Goal: Task Accomplishment & Management: Use online tool/utility

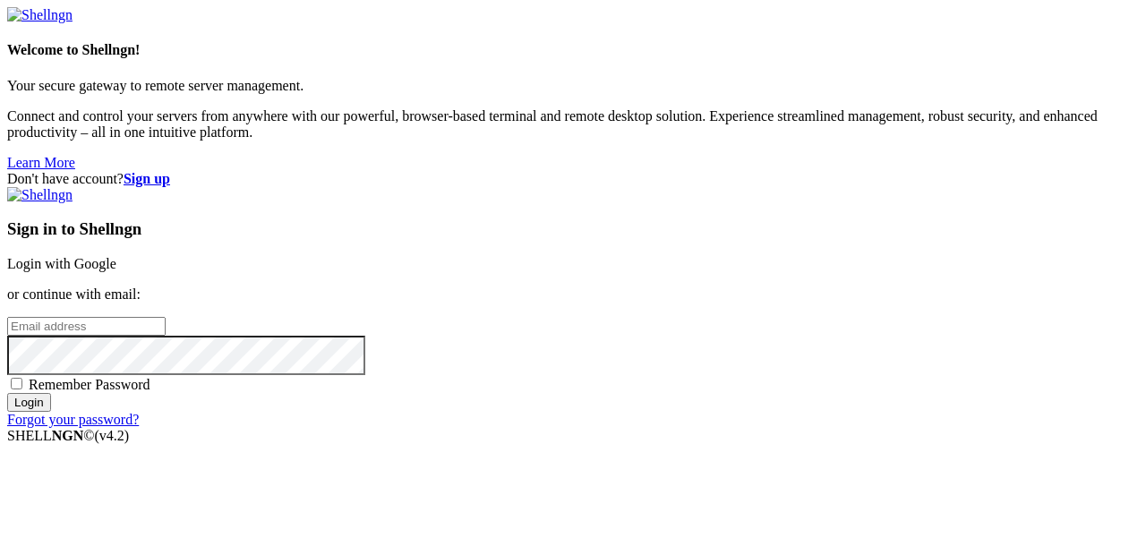
click at [116, 256] on link "Login with Google" at bounding box center [61, 263] width 109 height 15
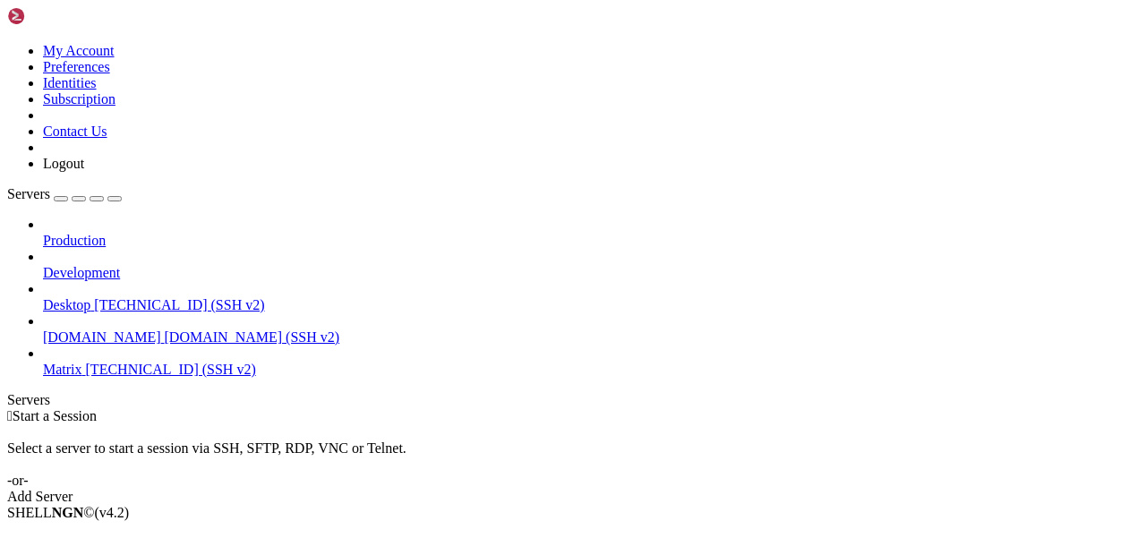
click at [82, 362] on span "Matrix" at bounding box center [62, 369] width 39 height 15
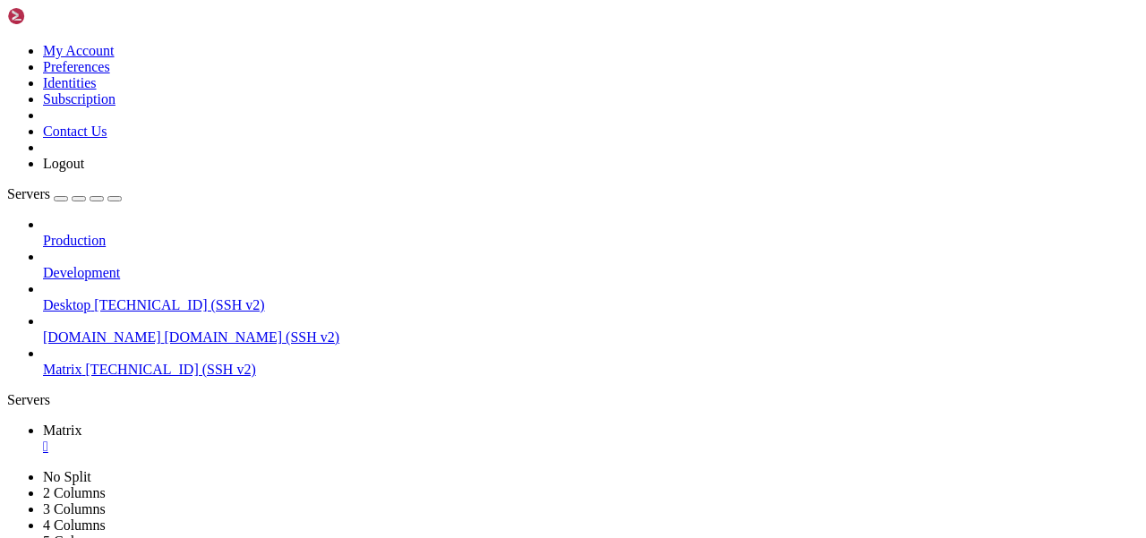
scroll to position [30, 0]
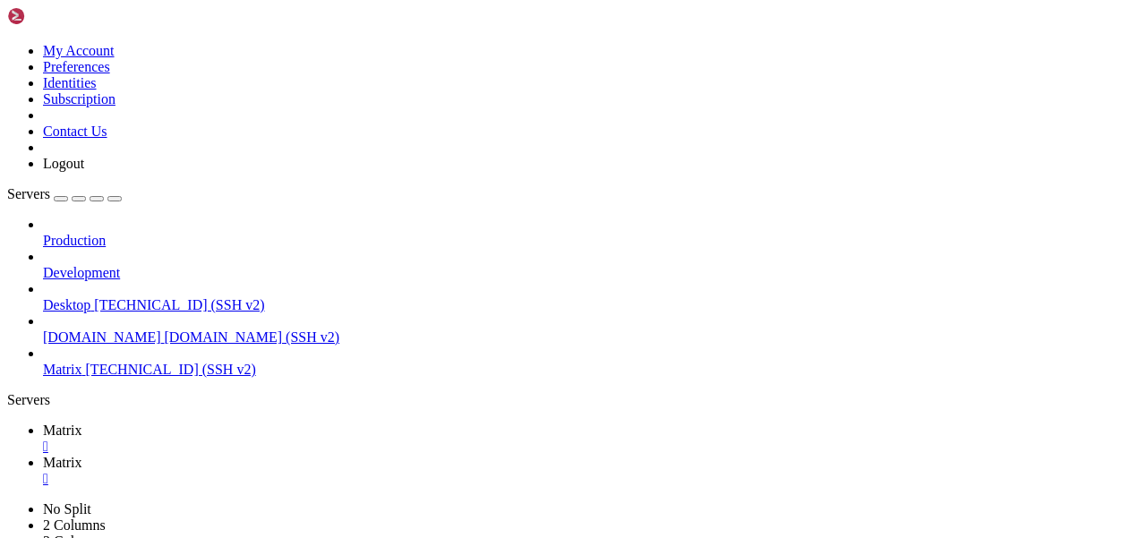
type input "/home/mau/tmp"
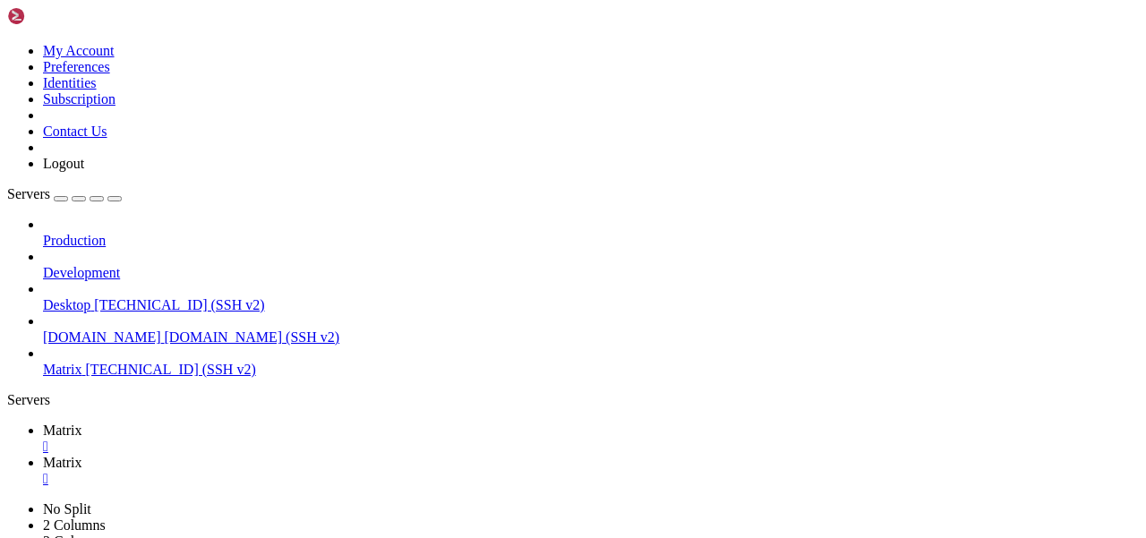
click at [82, 423] on span "Matrix" at bounding box center [62, 430] width 39 height 15
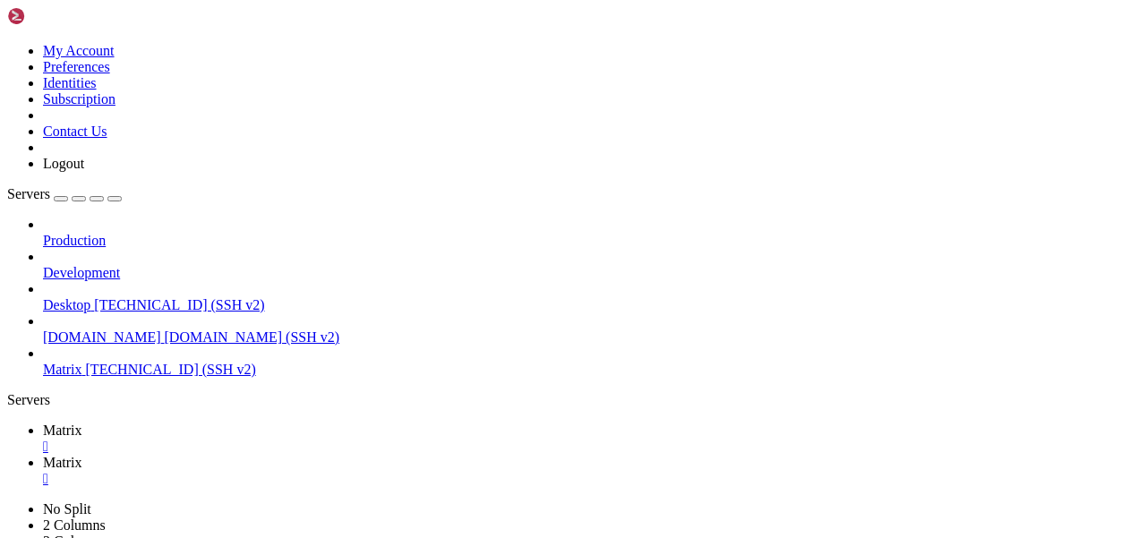
click at [357, 455] on link "Matrix " at bounding box center [591, 471] width 1096 height 32
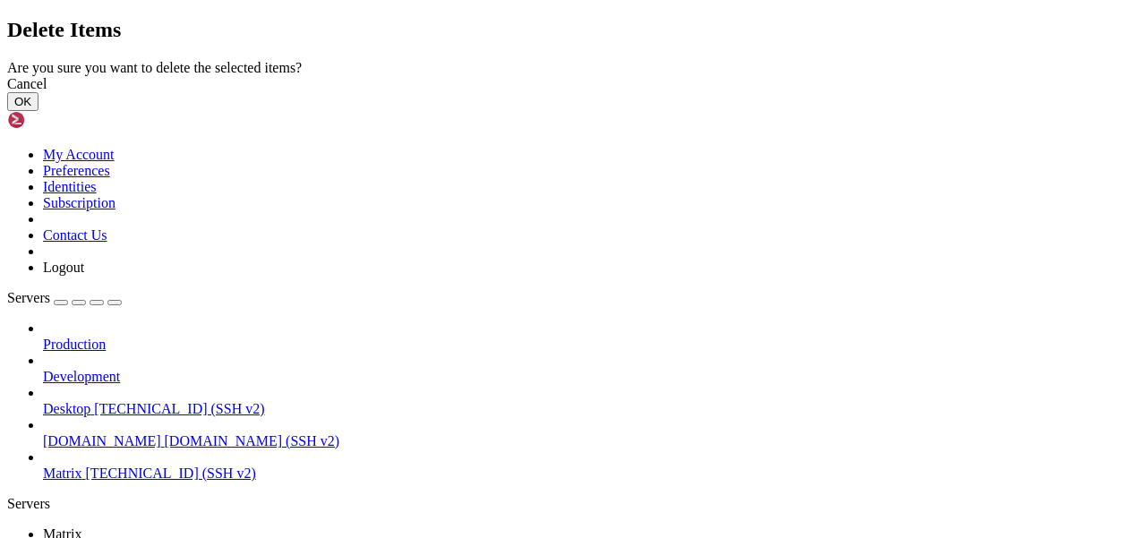
click at [38, 111] on button "OK" at bounding box center [22, 101] width 31 height 19
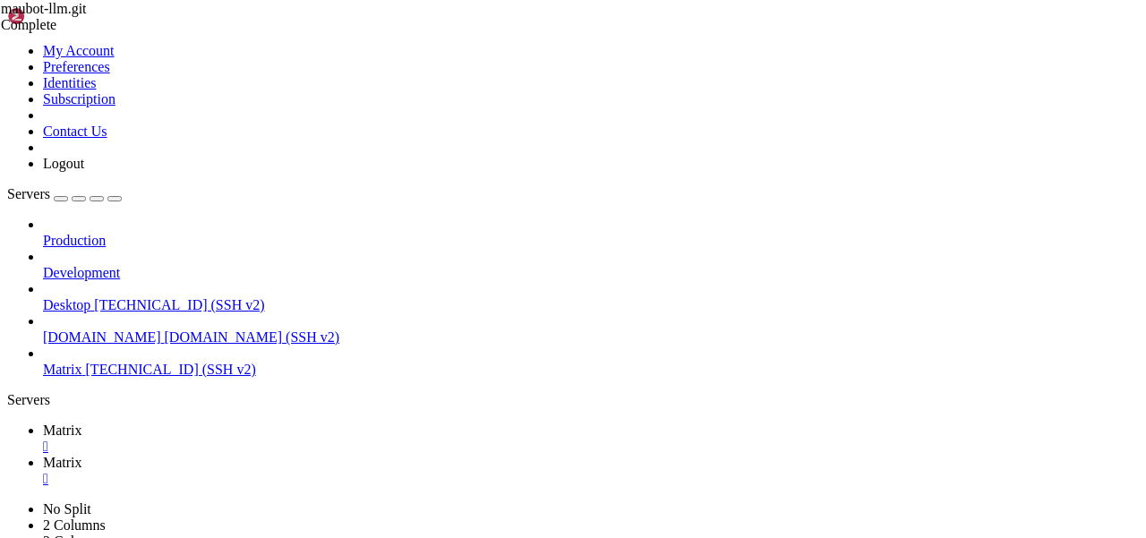
click at [82, 423] on span "Matrix" at bounding box center [62, 430] width 39 height 15
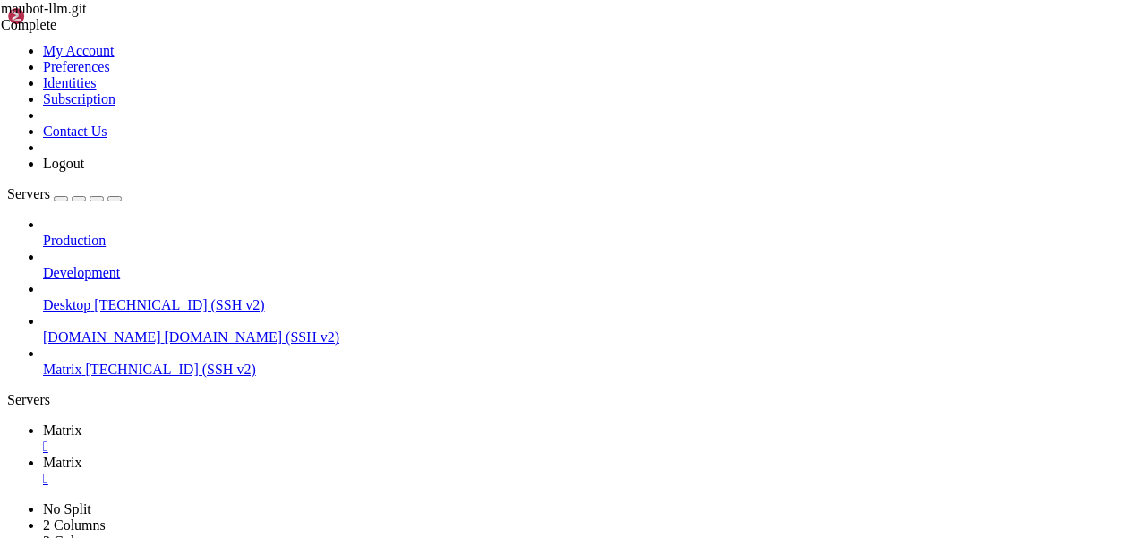
scroll to position [303, 0]
click at [43, 455] on icon at bounding box center [43, 462] width 0 height 15
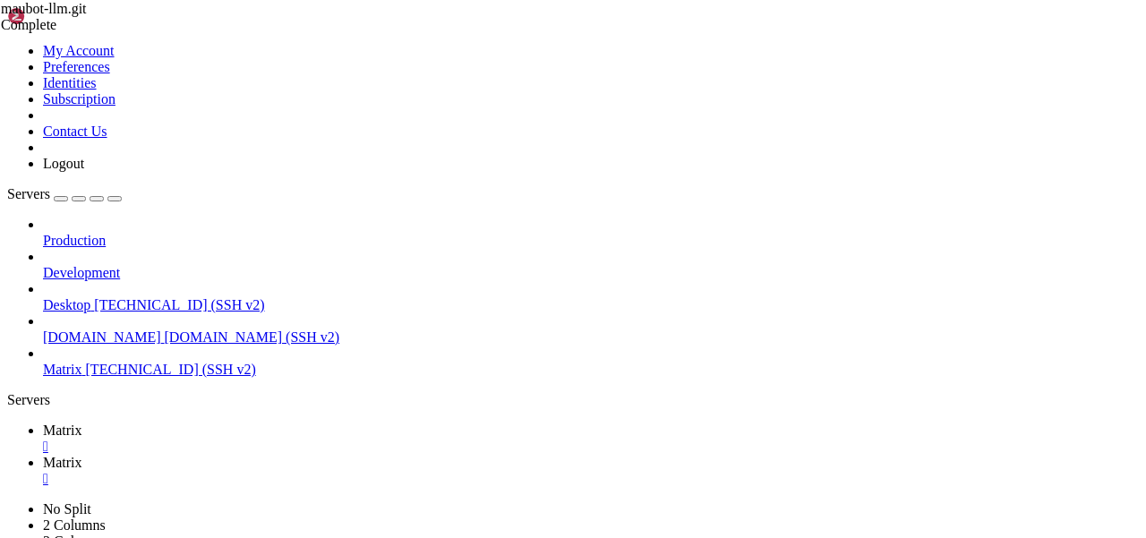
type input "/home/mau/tmp/maubot-llm/maubot_llm"
drag, startPoint x: 270, startPoint y: 201, endPoint x: 573, endPoint y: 484, distance: 414.8
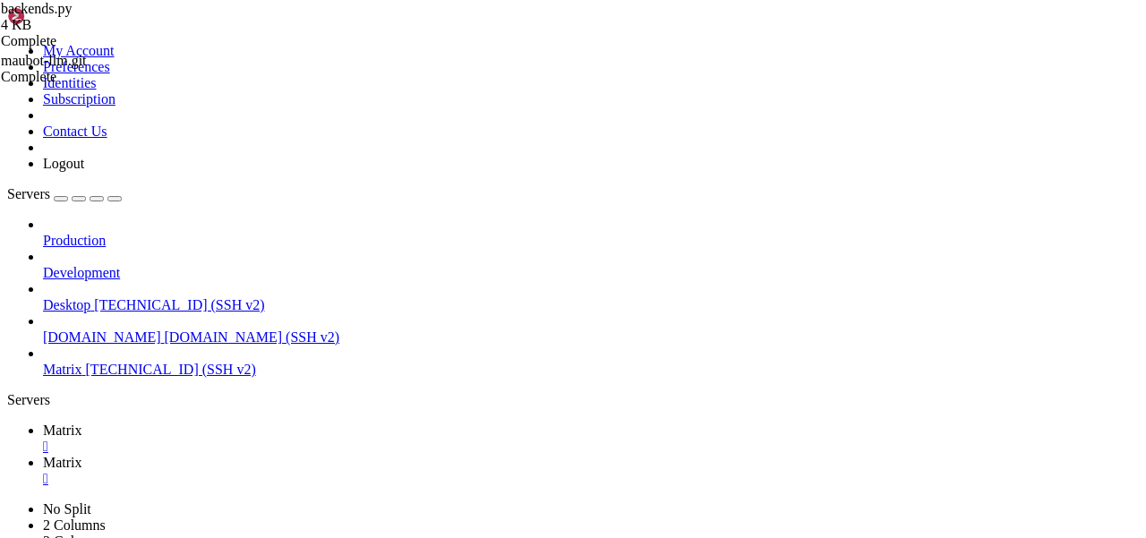
type textarea ")"
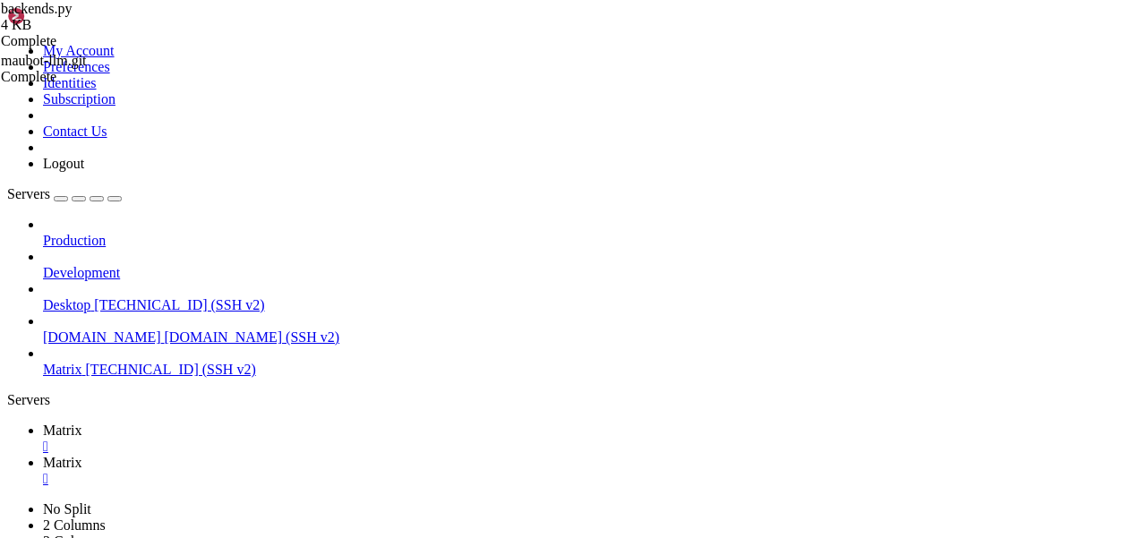
scroll to position [0, 0]
paste textarea ")"
drag, startPoint x: 355, startPoint y: 456, endPoint x: 308, endPoint y: 456, distance: 47.4
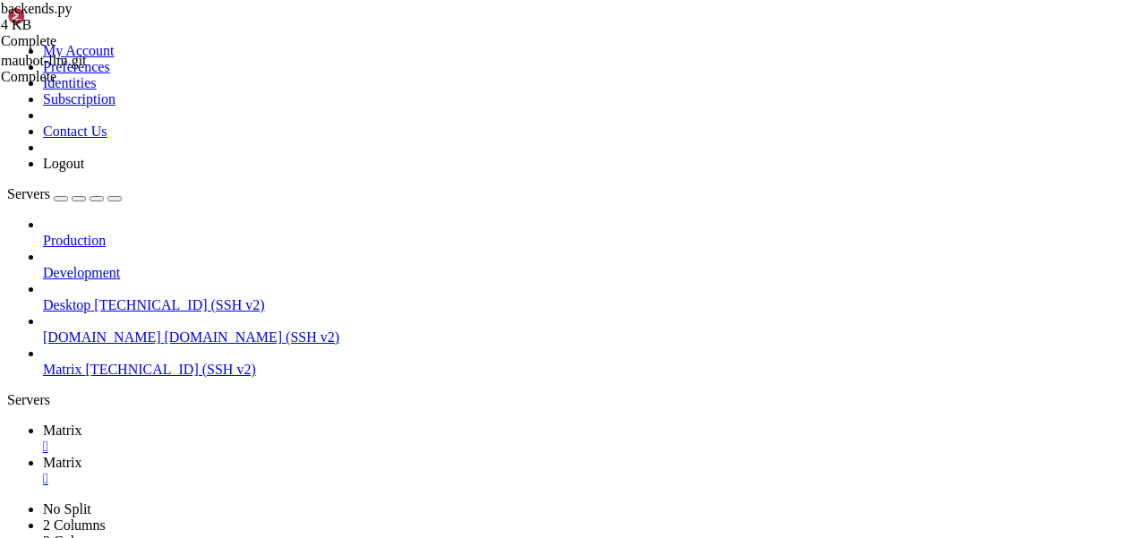
drag, startPoint x: 649, startPoint y: 379, endPoint x: 516, endPoint y: 379, distance: 133.4
paste textarea "[URL]"
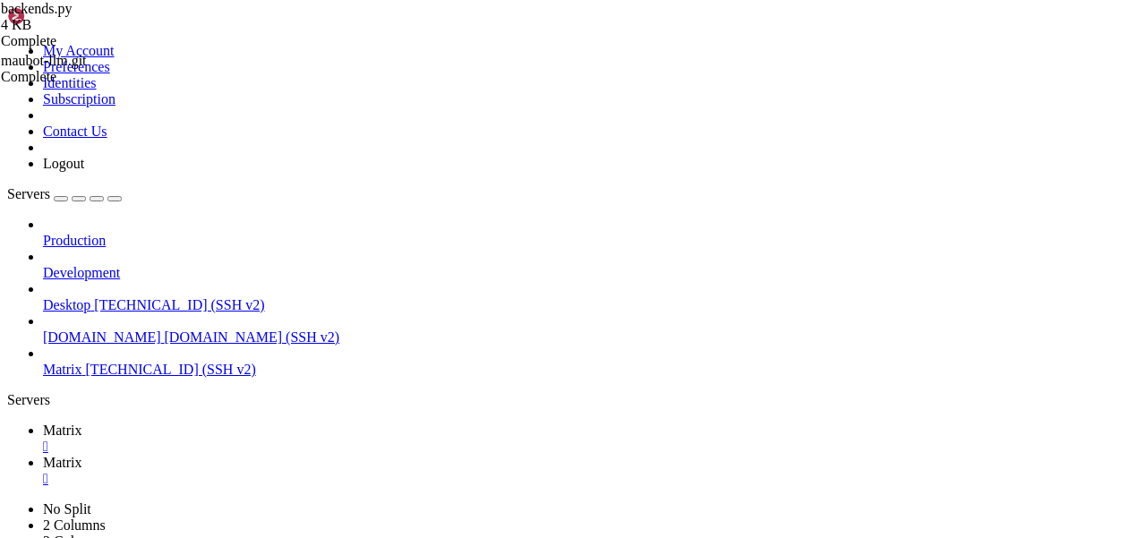
drag, startPoint x: 534, startPoint y: 402, endPoint x: 240, endPoint y: 402, distance: 294.5
type textarea "self.max_tokens = cfg["max_tokens"]"
drag, startPoint x: 416, startPoint y: 389, endPoint x: 364, endPoint y: 389, distance: 51.9
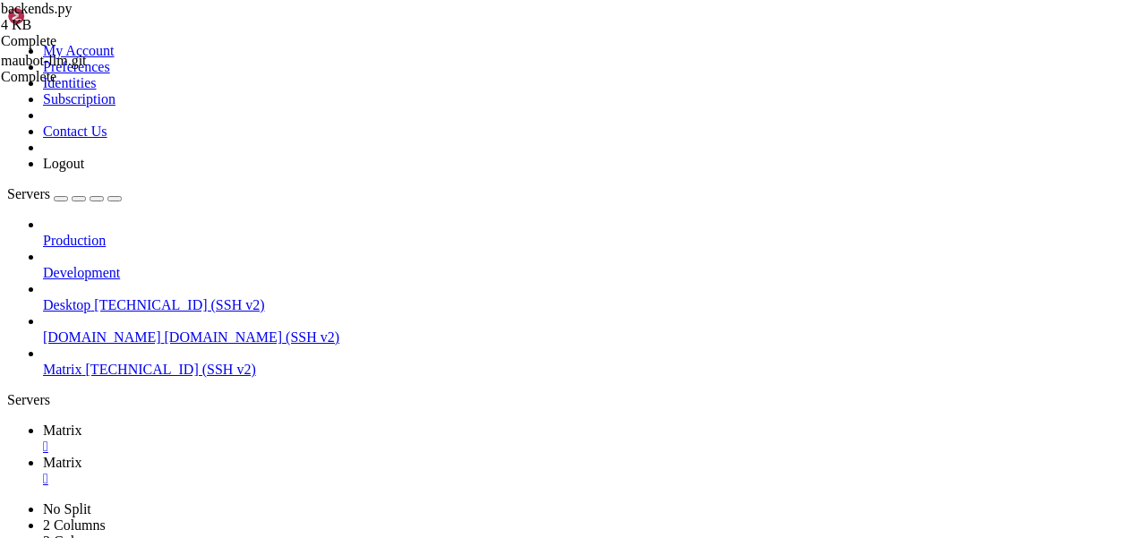
paste textarea "Authorization"
drag, startPoint x: 455, startPoint y: 379, endPoint x: 367, endPoint y: 379, distance: 87.7
paste textarea "HTTP-Referer"
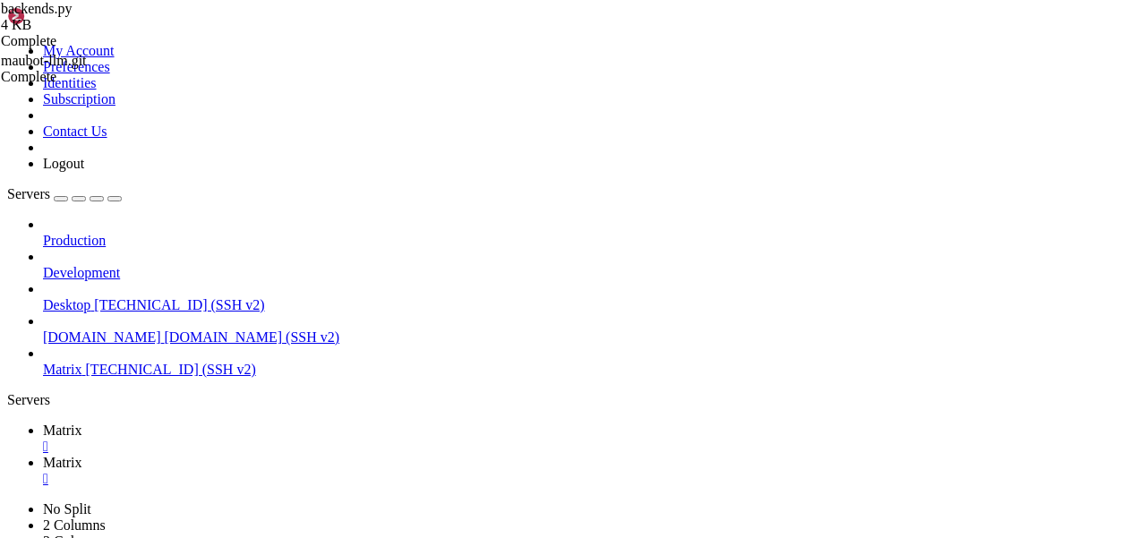
type textarea "headers["HTTP-Referer"] = "[DATE]""
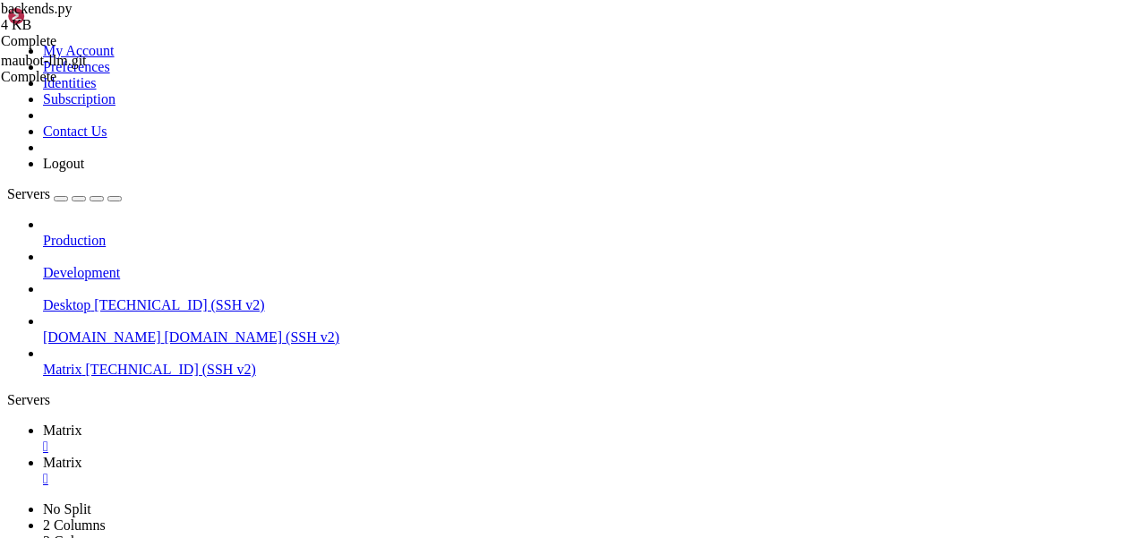
paste textarea "X-Title"
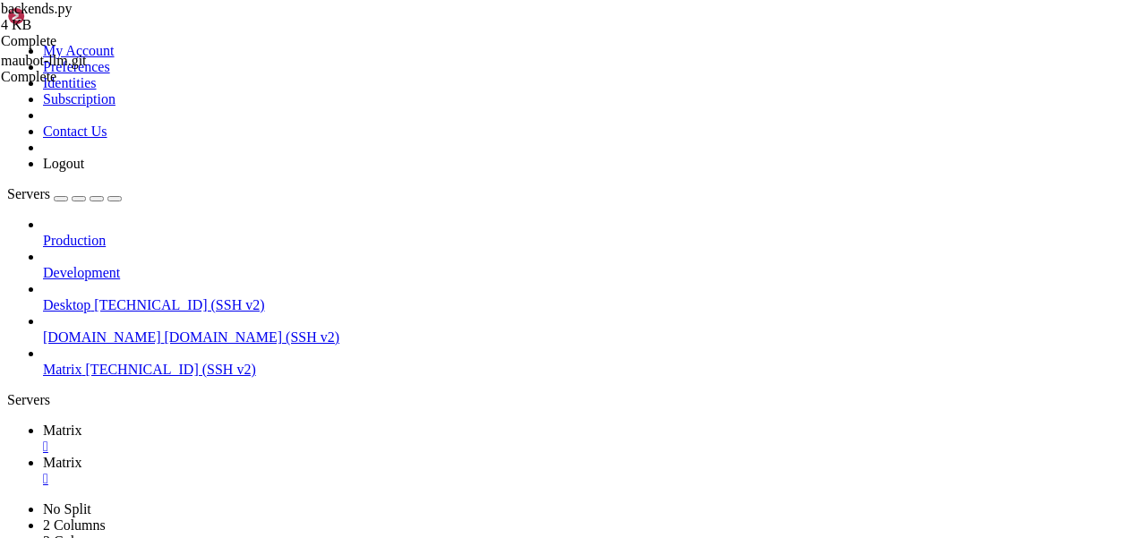
scroll to position [0, 13]
drag, startPoint x: 757, startPoint y: 241, endPoint x: 654, endPoint y: 241, distance: 102.9
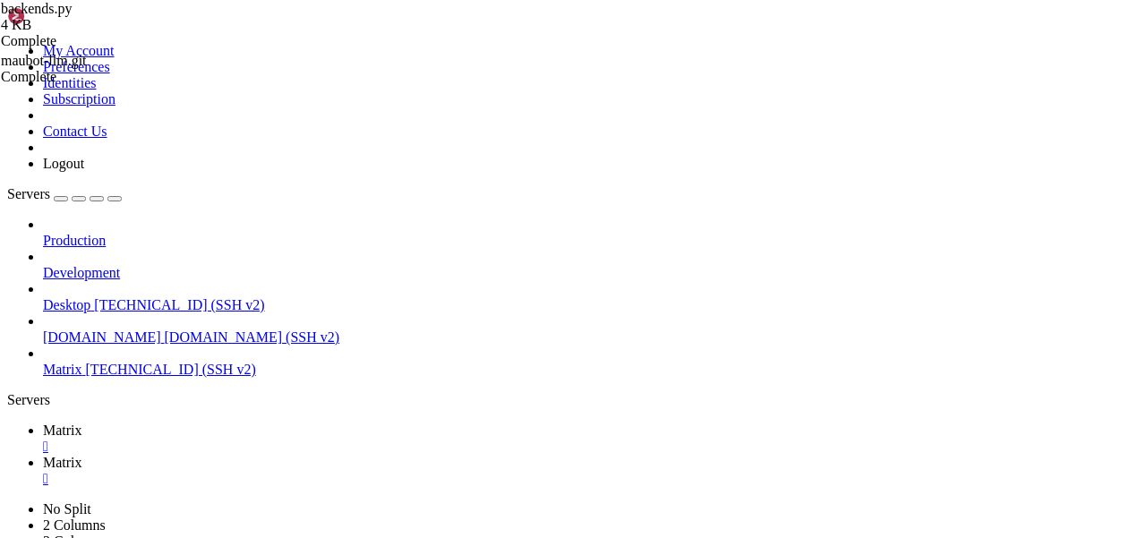
drag, startPoint x: 519, startPoint y: 360, endPoint x: 483, endPoint y: 360, distance: 36.7
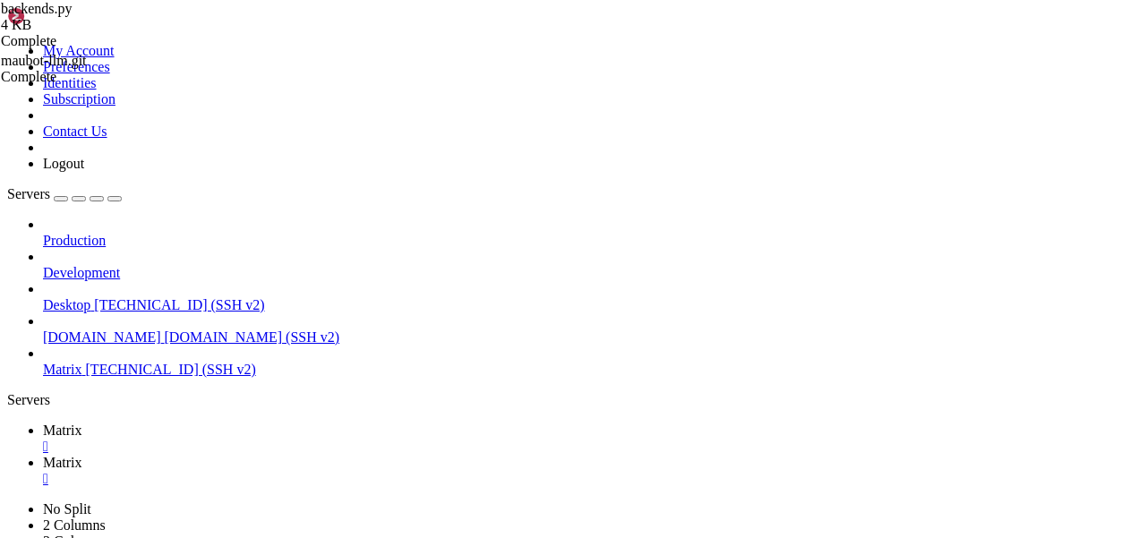
drag, startPoint x: 523, startPoint y: 367, endPoint x: 457, endPoint y: 367, distance: 65.4
drag, startPoint x: 473, startPoint y: 236, endPoint x: 316, endPoint y: 236, distance: 156.7
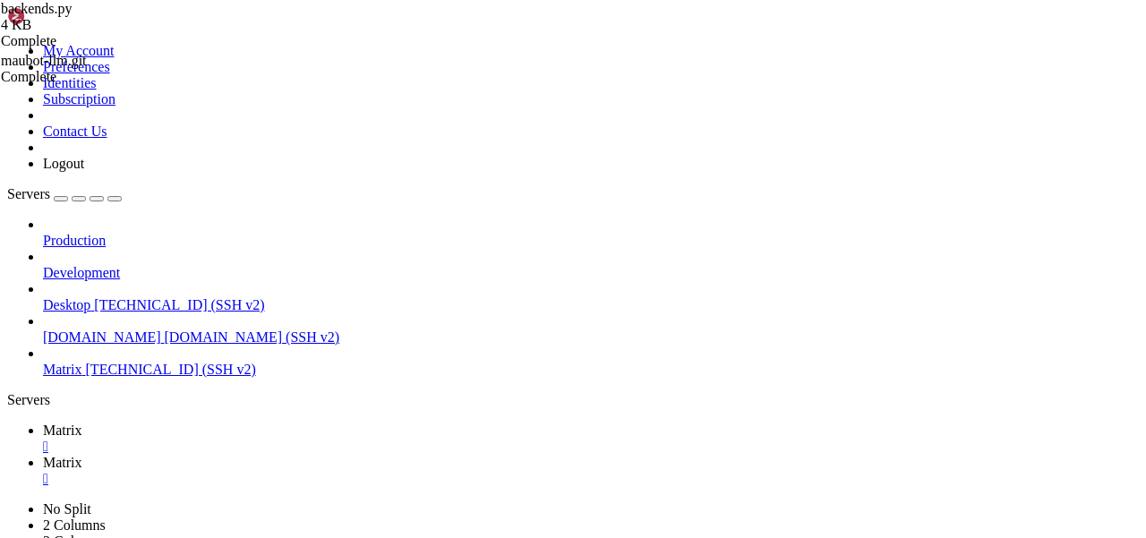
scroll to position [0, 15]
type textarea "self.api_key = cfg["api_key"]"
paste textarea "self.api_key = cfg["api_key"]"
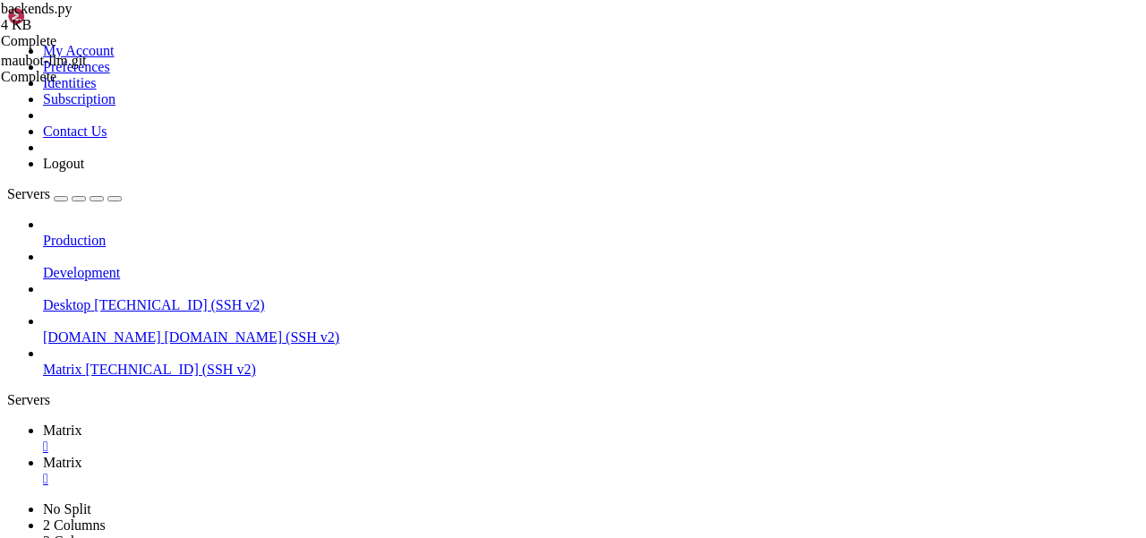
drag, startPoint x: 380, startPoint y: 244, endPoint x: 345, endPoint y: 244, distance: 35.8
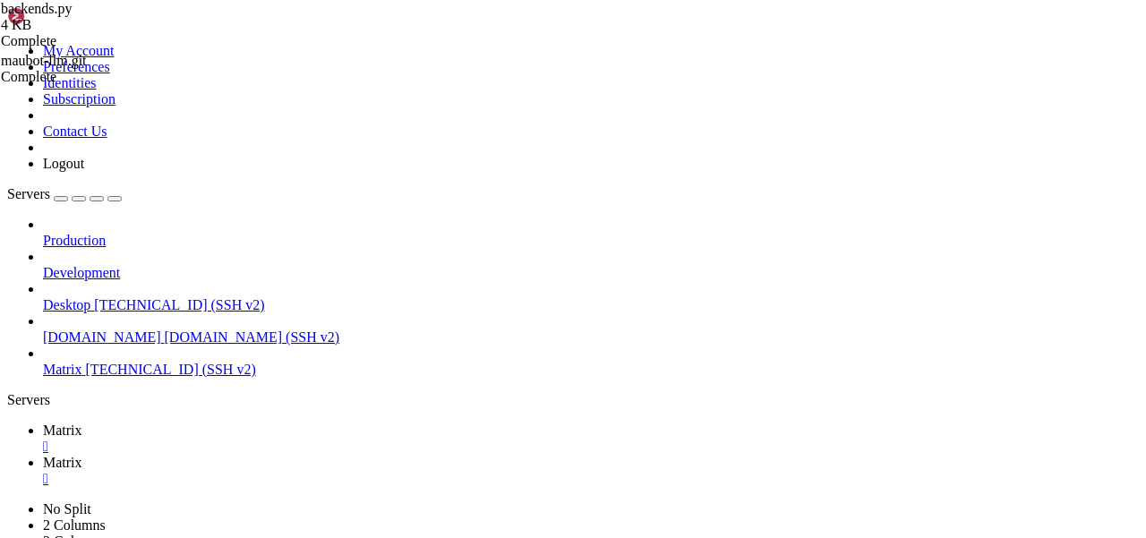
scroll to position [0, 13]
type textarea "self.title = cfg["title"]"
paste textarea "self.api_key = cfg["api_key"]"
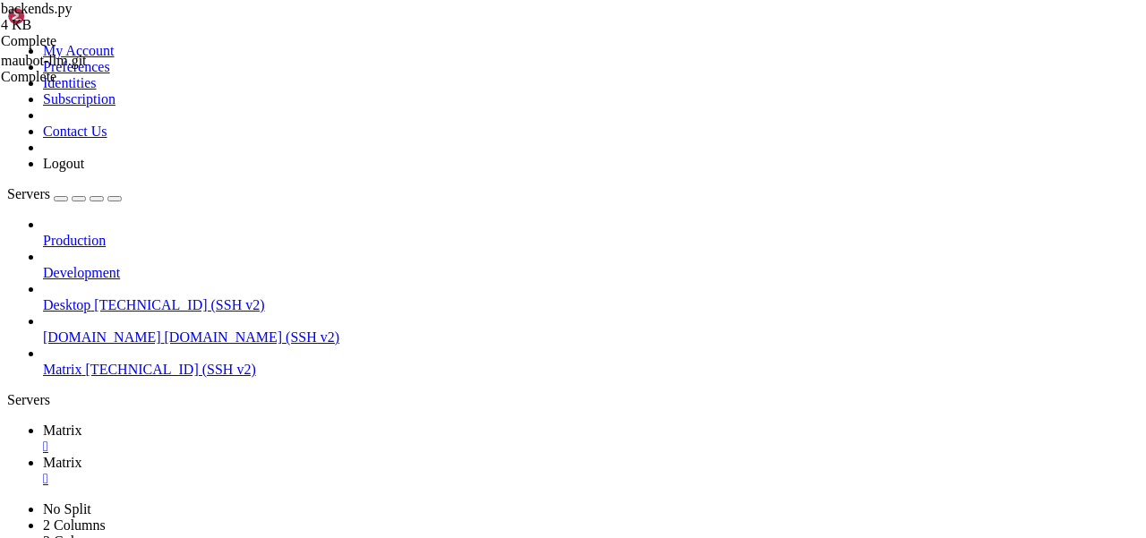
drag, startPoint x: 527, startPoint y: 344, endPoint x: 240, endPoint y: 344, distance: 287.4
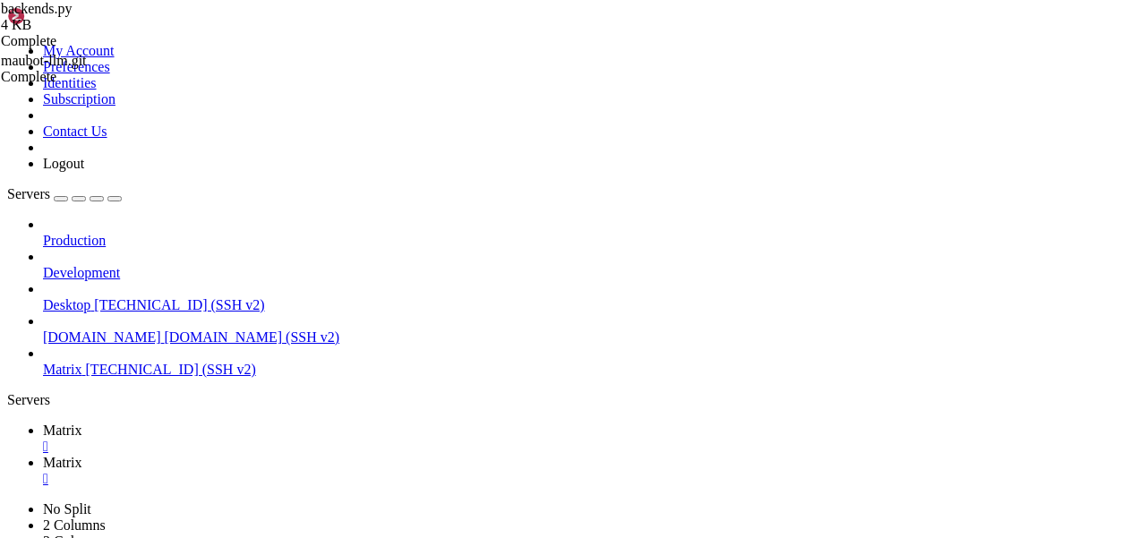
type textarea "reqbody["max_tokens"] = self.max_tokens"
type textarea "class BasicOpenAIBackend(Backend):"
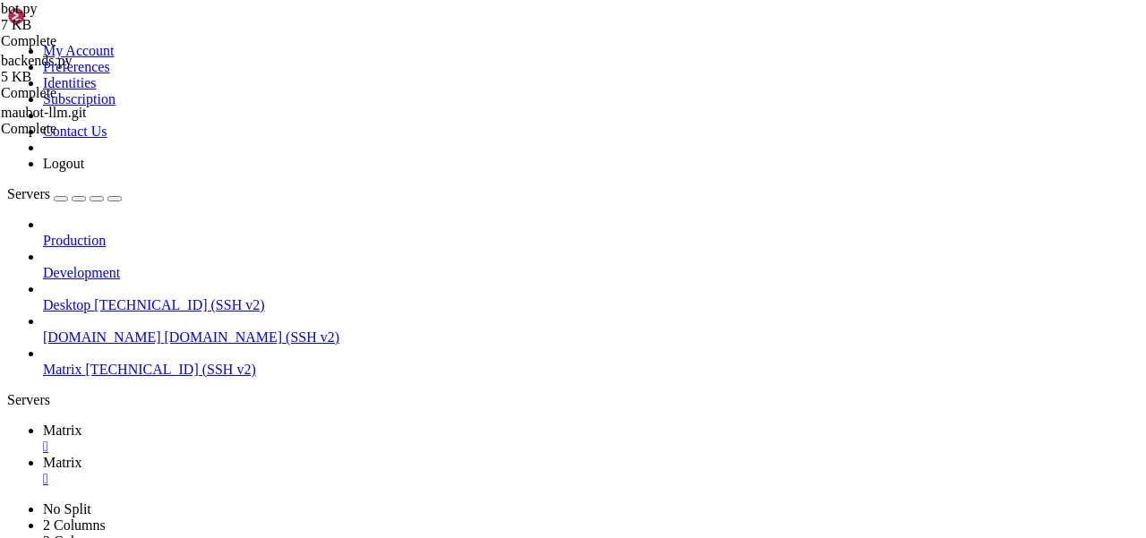
drag, startPoint x: 483, startPoint y: 295, endPoint x: 311, endPoint y: 287, distance: 172.0
type textarea "return AnthropicBackend(cfg)"
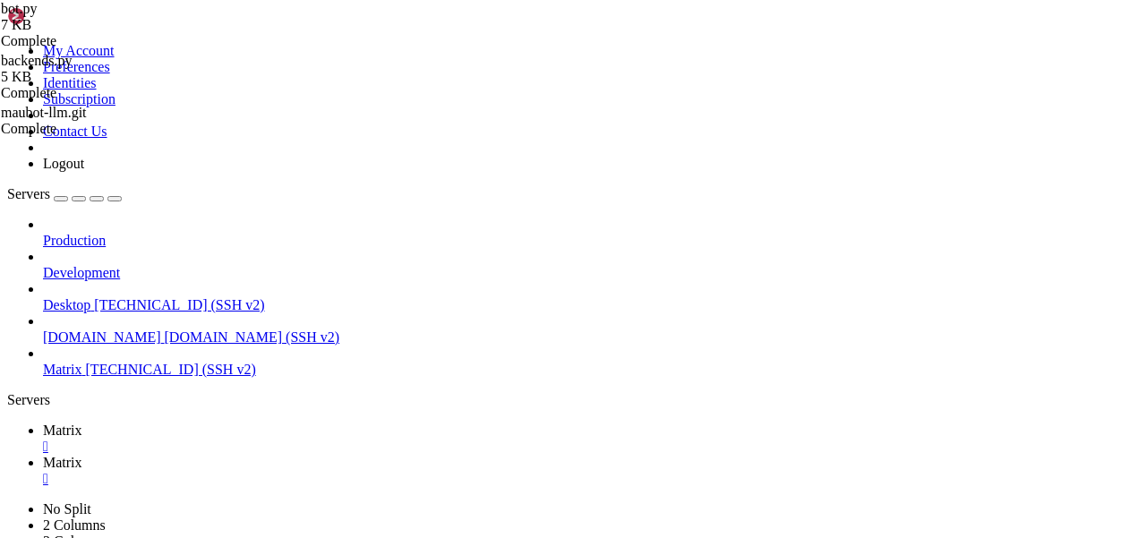
scroll to position [0, 0]
paste textarea "return AnthropicBackend(cfg)"
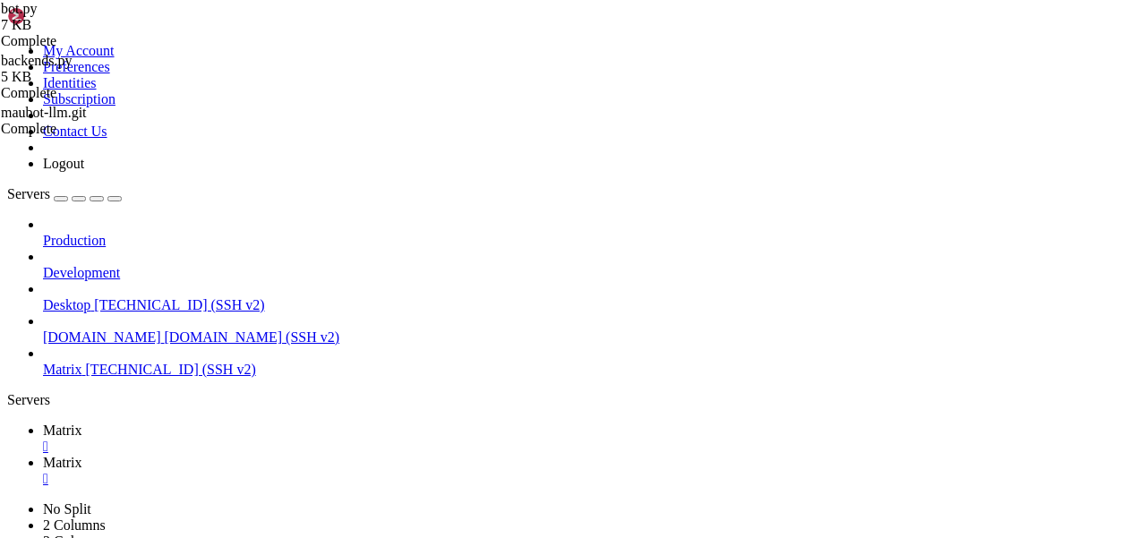
scroll to position [0, 15]
drag, startPoint x: 457, startPoint y: 115, endPoint x: 372, endPoint y: 115, distance: 84.2
type textarea "return OpenRouterBackend(cfg)"
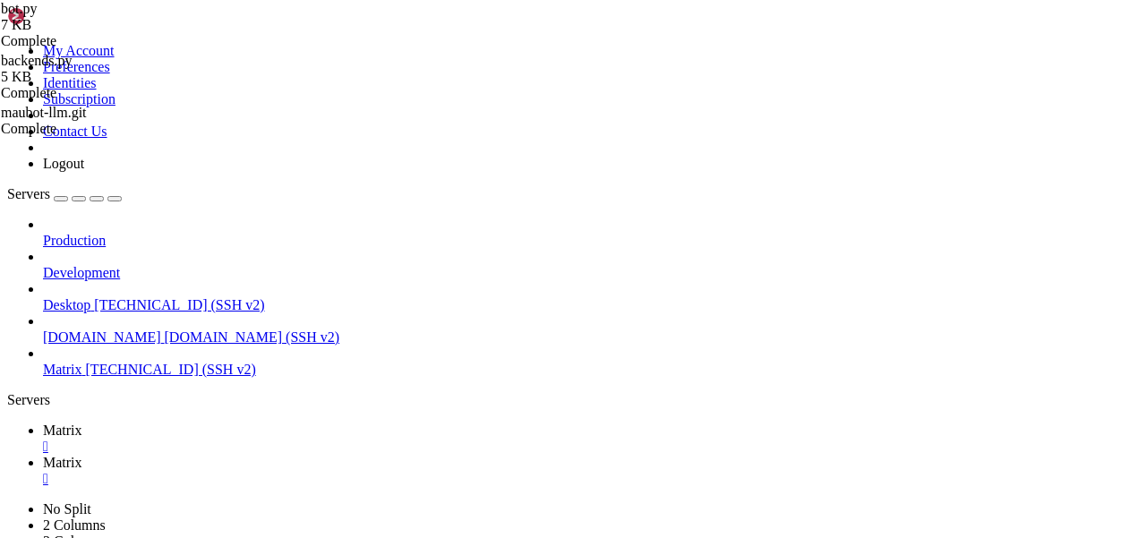
click at [370, 455] on link "Matrix " at bounding box center [591, 471] width 1096 height 32
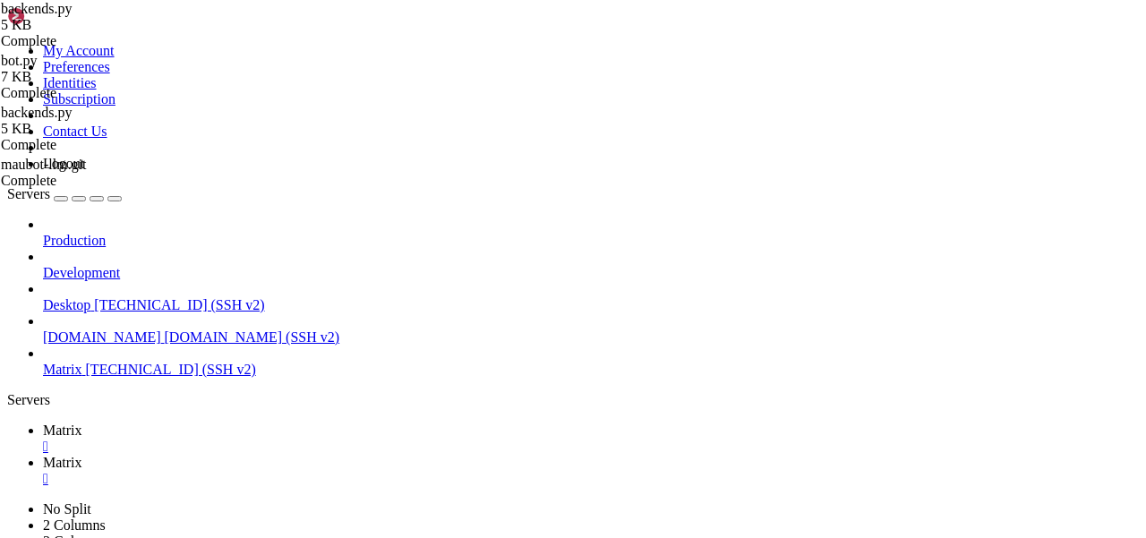
type input "/home/mau/tmp/maubot-llm"
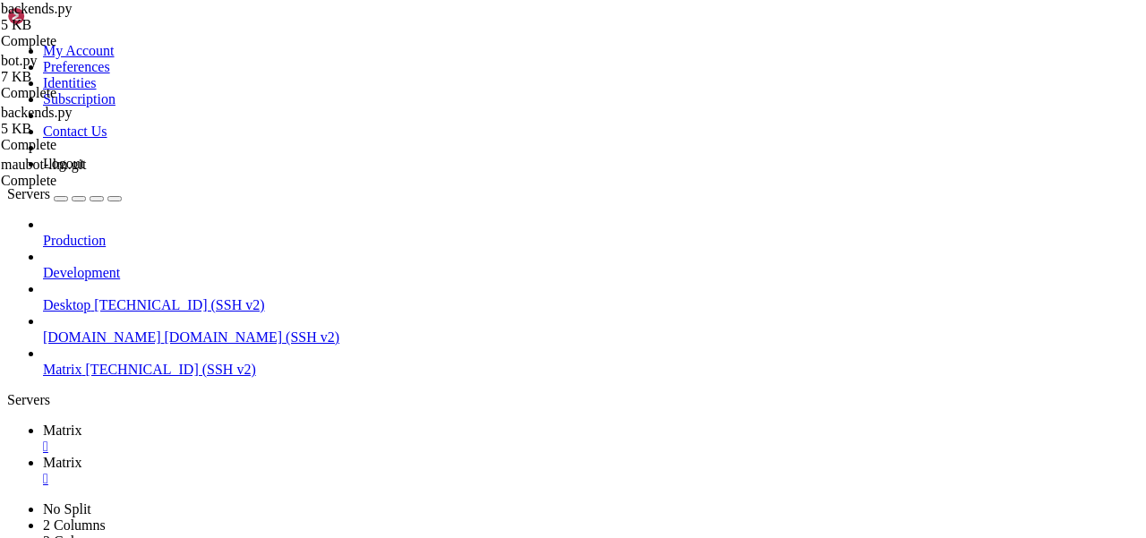
drag, startPoint x: 489, startPoint y: 278, endPoint x: 278, endPoint y: 237, distance: 214.4
type textarea "default_model: [PERSON_NAME]-3-opus-20240229"
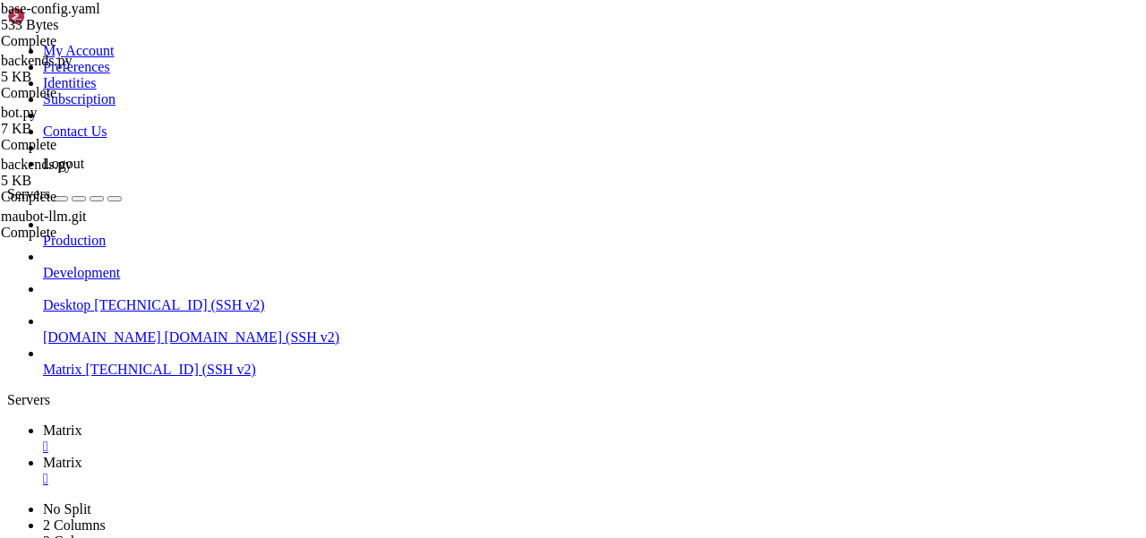
scroll to position [0, 0]
paste textarea "default_model: [PERSON_NAME]-3-opus-20240229"
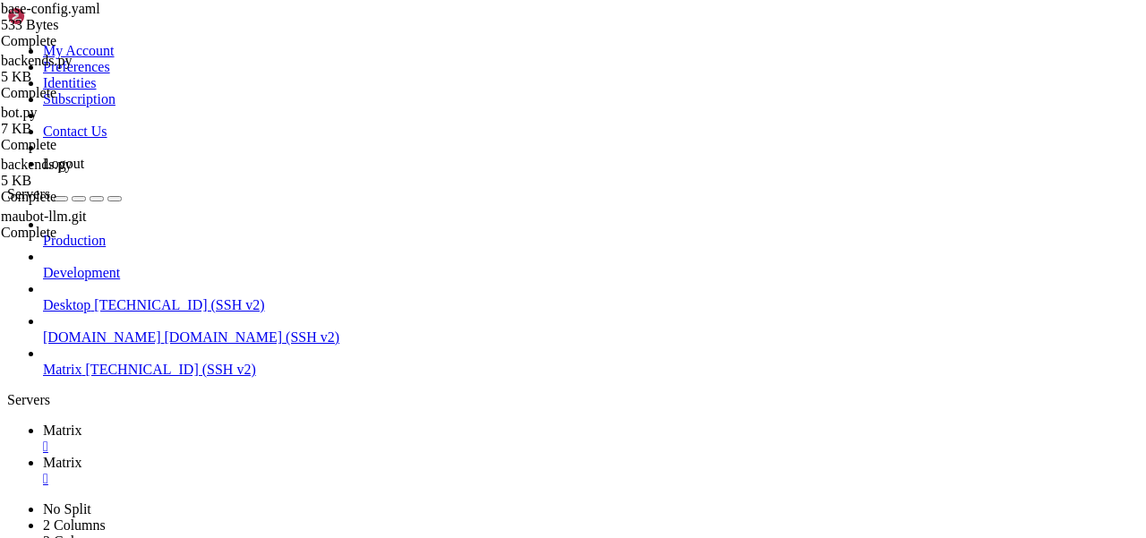
scroll to position [0, 7]
drag, startPoint x: 377, startPoint y: 321, endPoint x: 249, endPoint y: 321, distance: 128.0
type textarea "max_tokens: 1024"
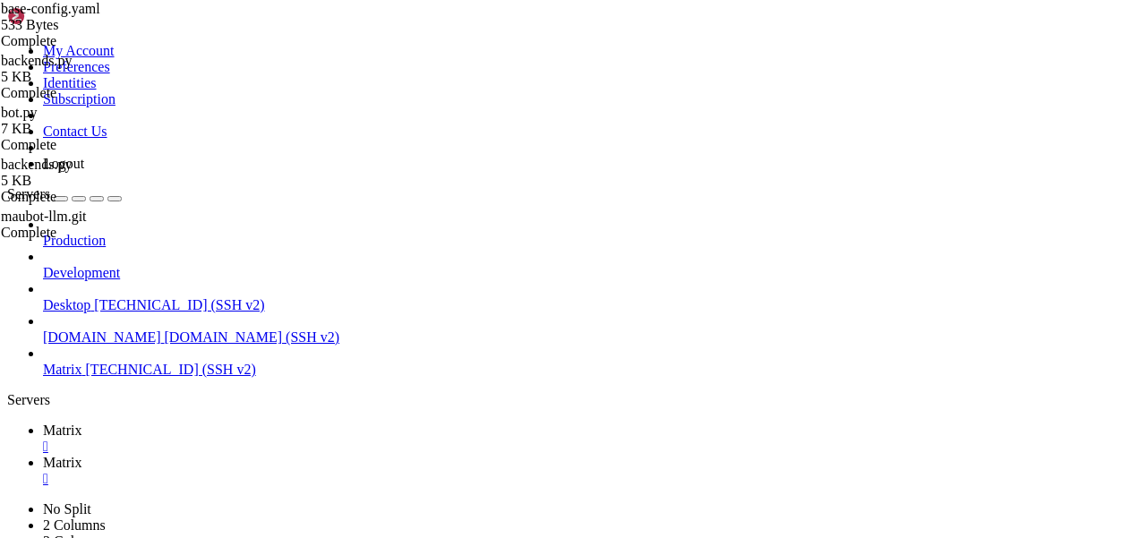
type textarea "api_key: YOUR_KEY_HERE"
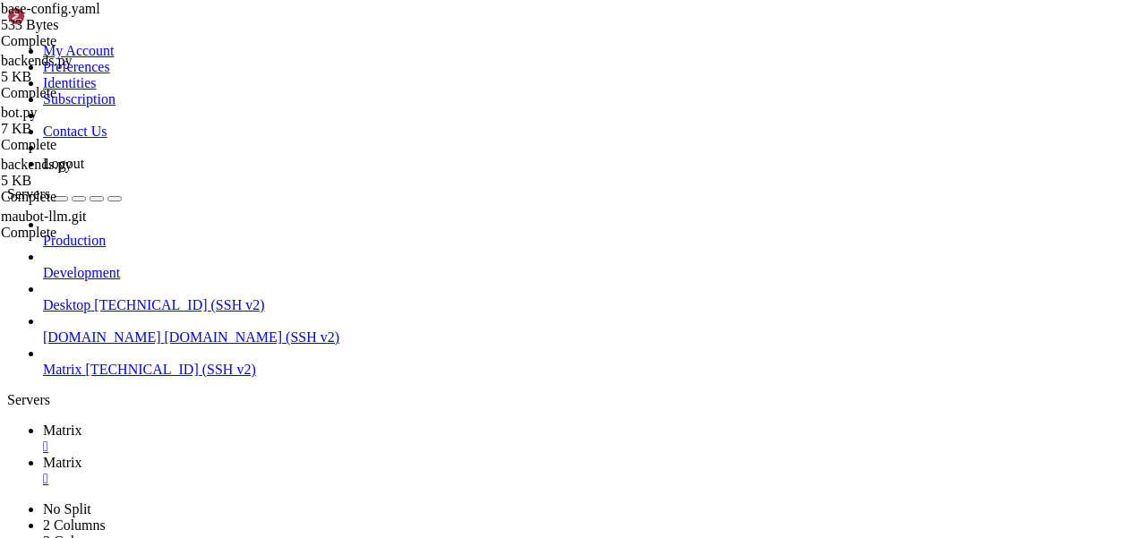
type textarea "title:"
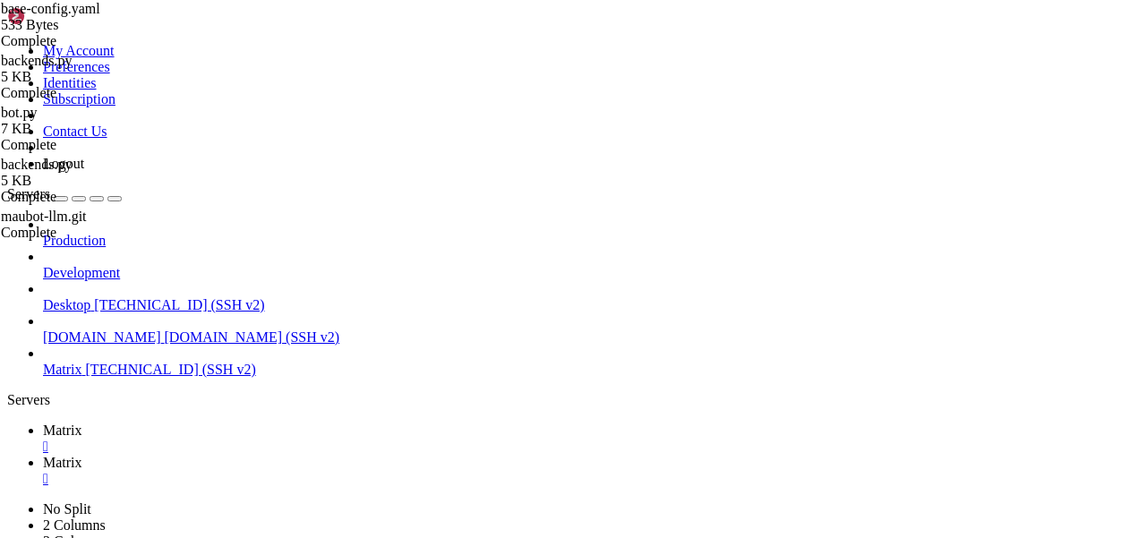
scroll to position [0, 4]
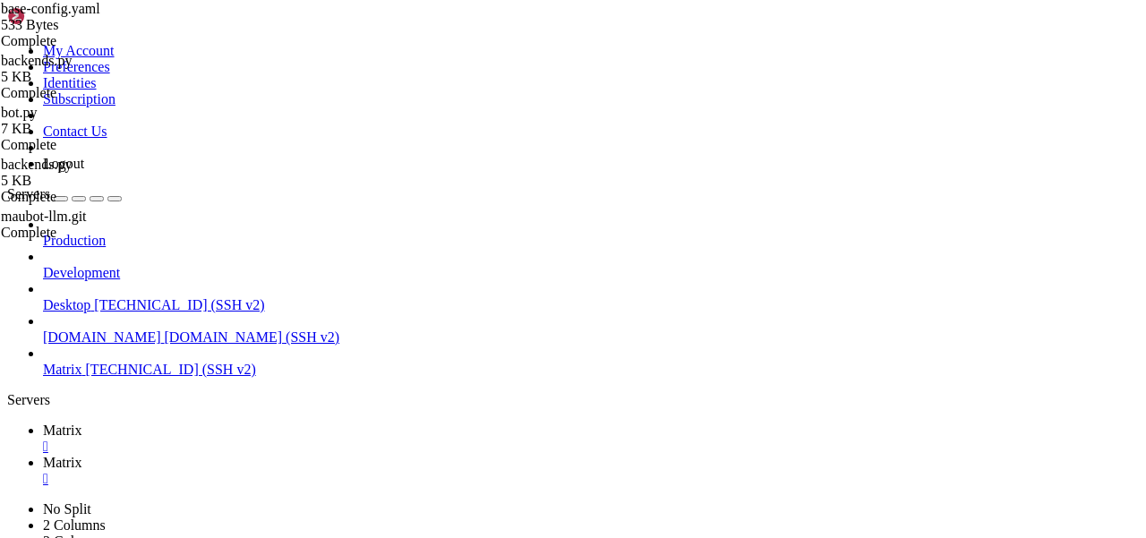
drag, startPoint x: 493, startPoint y: 349, endPoint x: 368, endPoint y: 349, distance: 125.3
paste textarea "deepseek/deepseek-chat-v3.1:free"
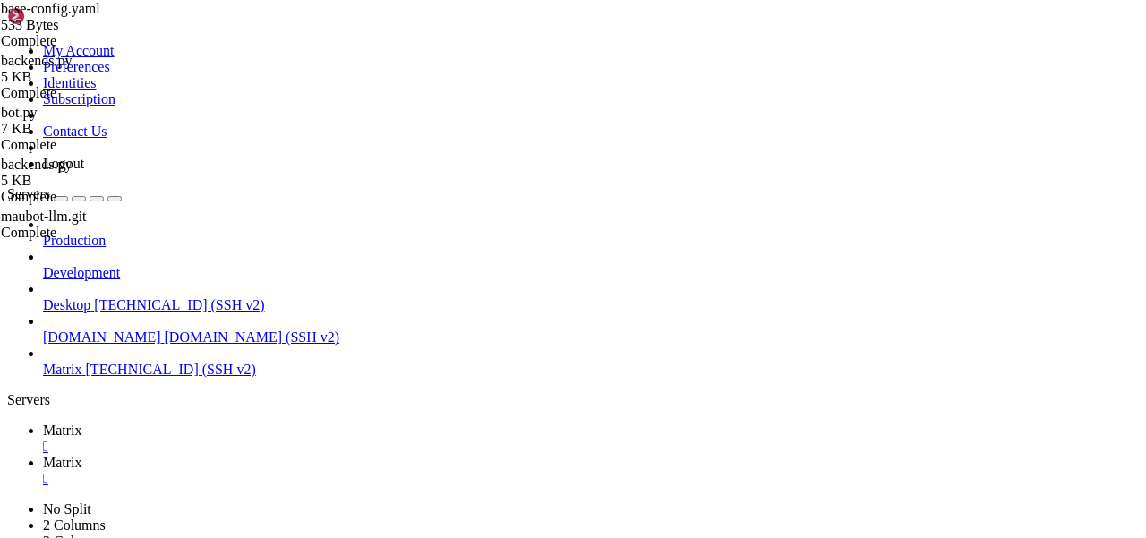
drag, startPoint x: 409, startPoint y: 310, endPoint x: 337, endPoint y: 310, distance: 71.6
paste textarea "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"
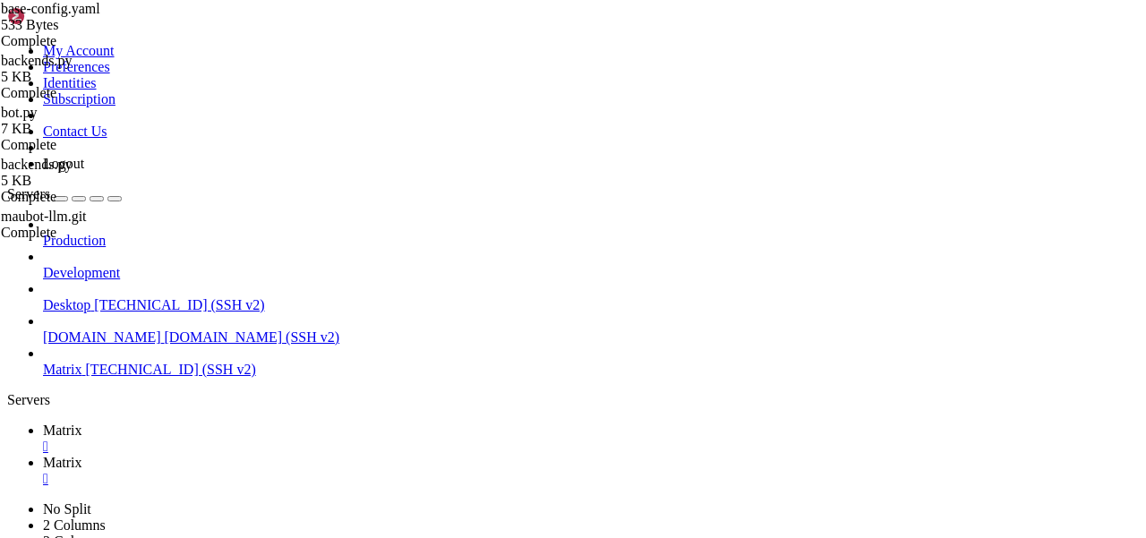
type textarea "api_key: "sk-or-v1-20c5e91a04a4144fec5b46ebac6dd70848863cc12d89d89fbaa6a351c107…"
click at [82, 455] on span "Matrix" at bounding box center [62, 462] width 39 height 15
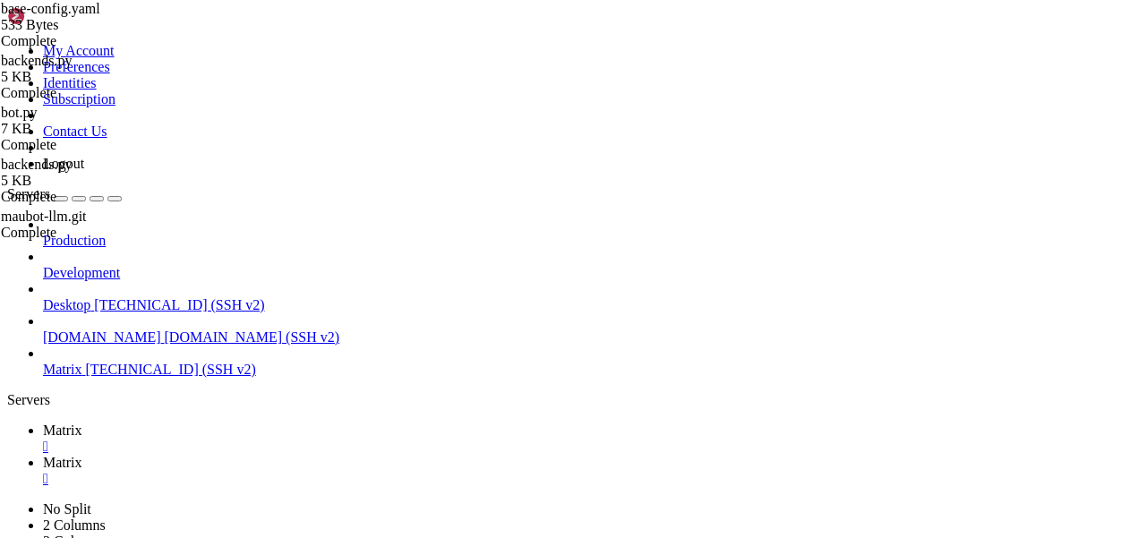
type textarea "default_backend: "openrouter""
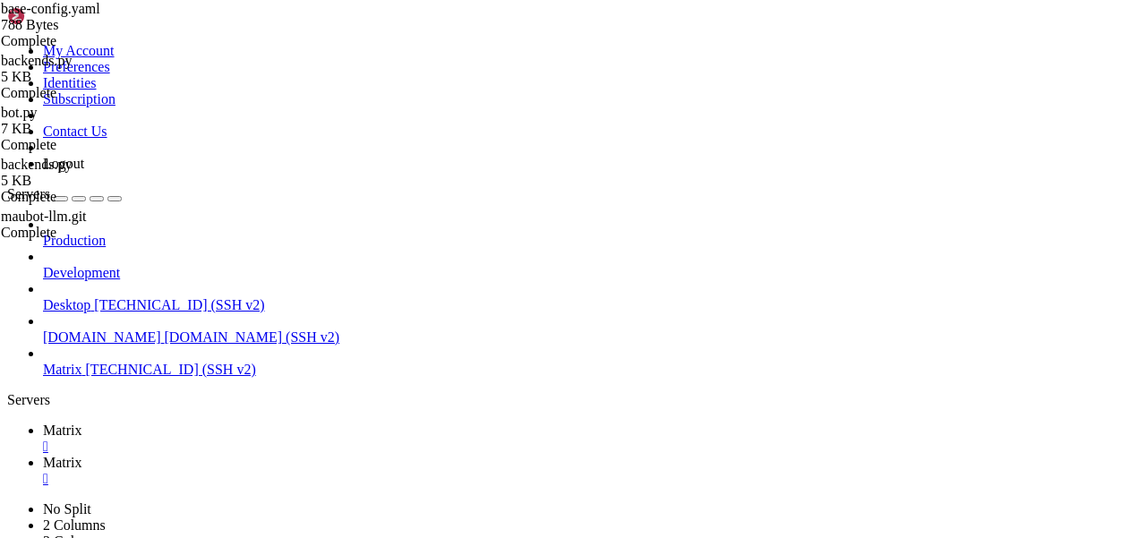
type input "/home/mau/tmp/maubot-llm/maubot_llm"
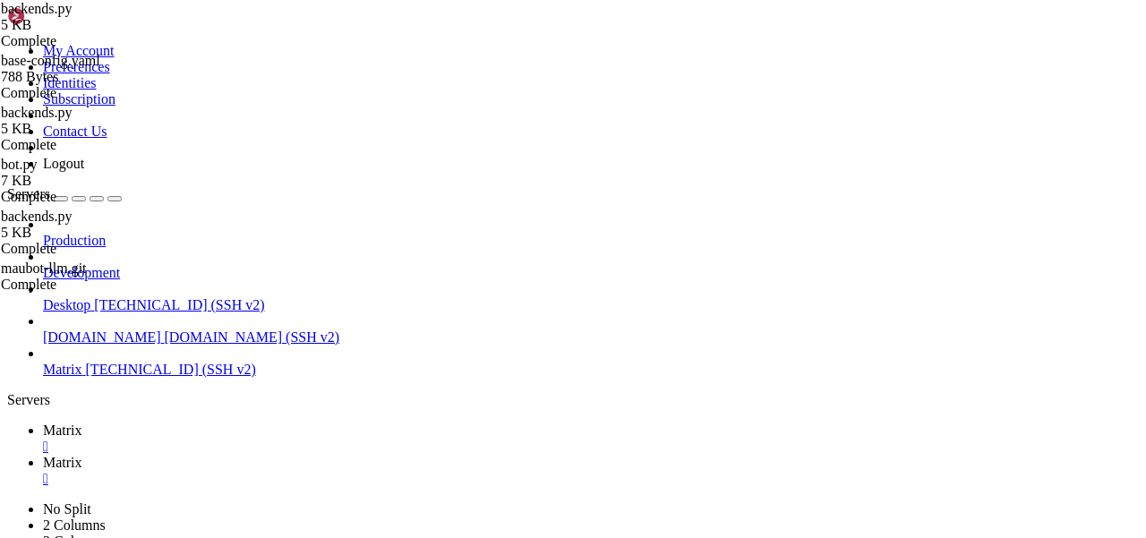
scroll to position [999, 0]
drag, startPoint x: 468, startPoint y: 327, endPoint x: 389, endPoint y: 327, distance: 79.7
drag, startPoint x: 470, startPoint y: 331, endPoint x: 317, endPoint y: 322, distance: 153.3
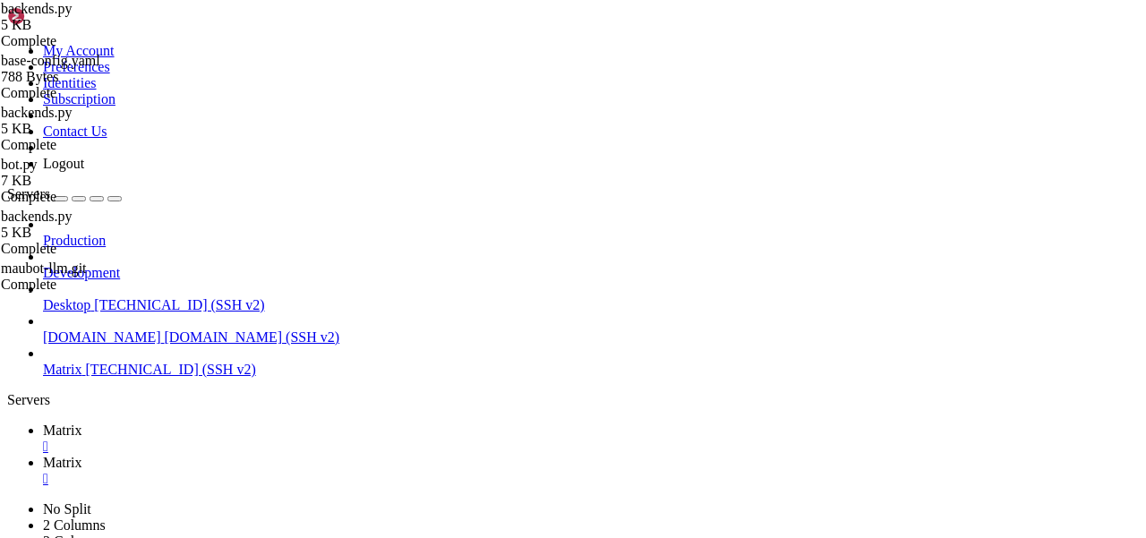
drag, startPoint x: 432, startPoint y: 320, endPoint x: 315, endPoint y: 320, distance: 117.3
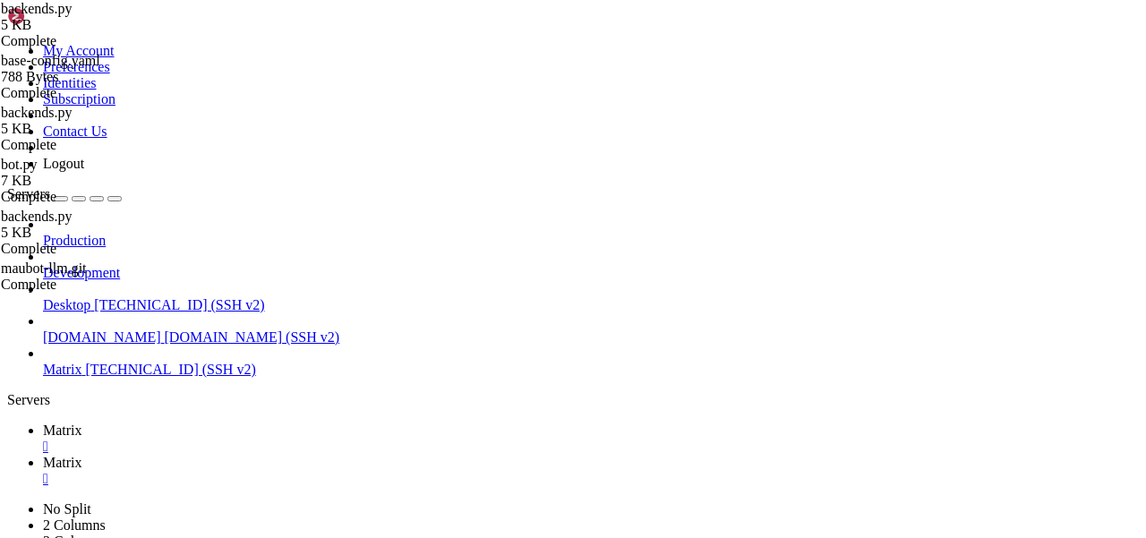
scroll to position [0, 20]
type textarea "if model is"
drag, startPoint x: 380, startPoint y: 472, endPoint x: 296, endPoint y: 472, distance: 84.2
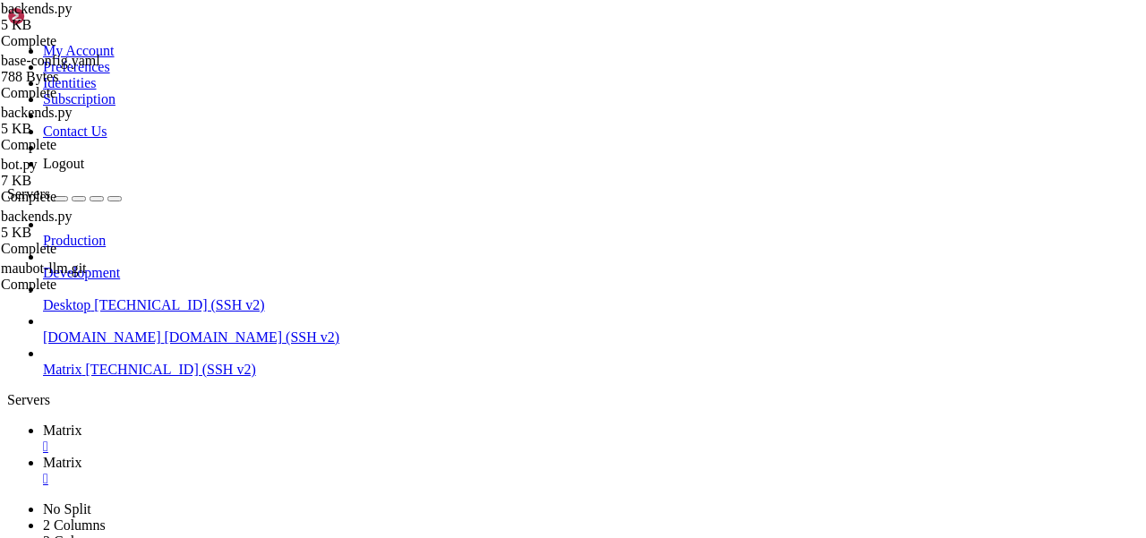
drag, startPoint x: 406, startPoint y: 272, endPoint x: 313, endPoint y: 272, distance: 93.1
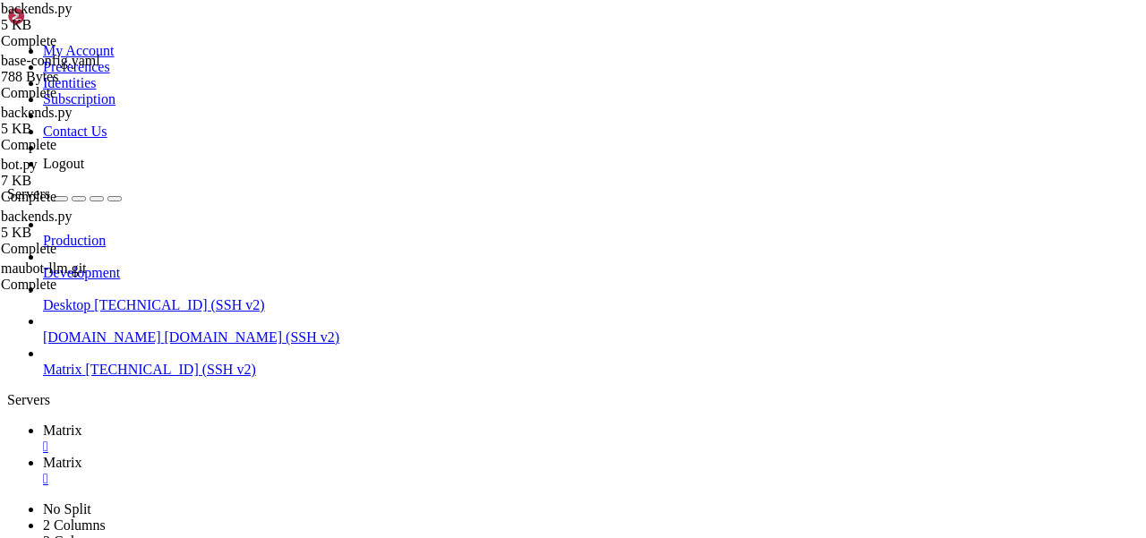
scroll to position [999, 0]
paste textarea "self.default_model"
type textarea "reqbody["model"] = self.default_model"
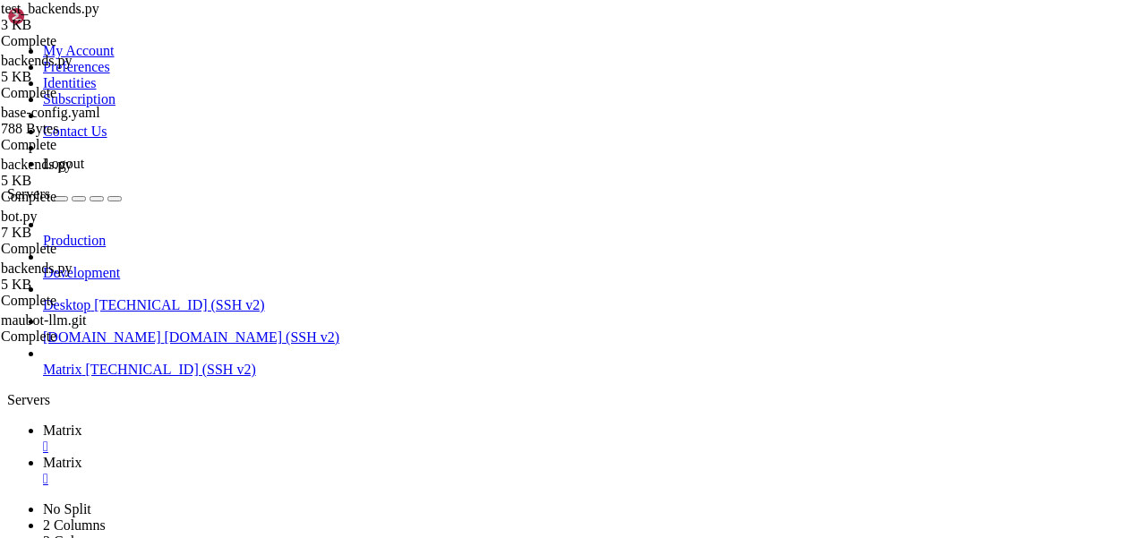
scroll to position [0, 0]
click at [82, 423] on span "Matrix" at bounding box center [62, 430] width 39 height 15
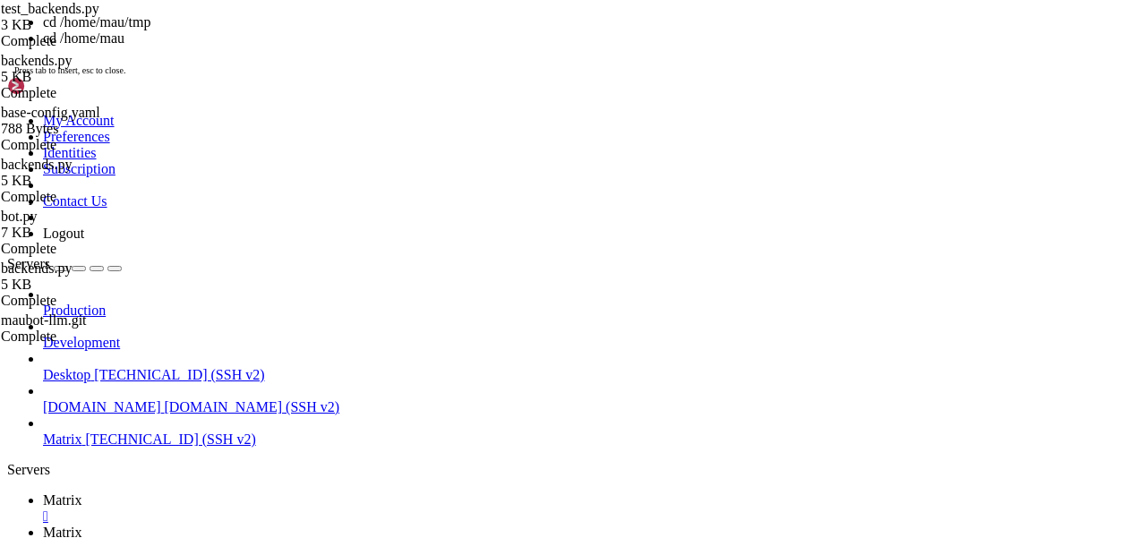
scroll to position [425, 0]
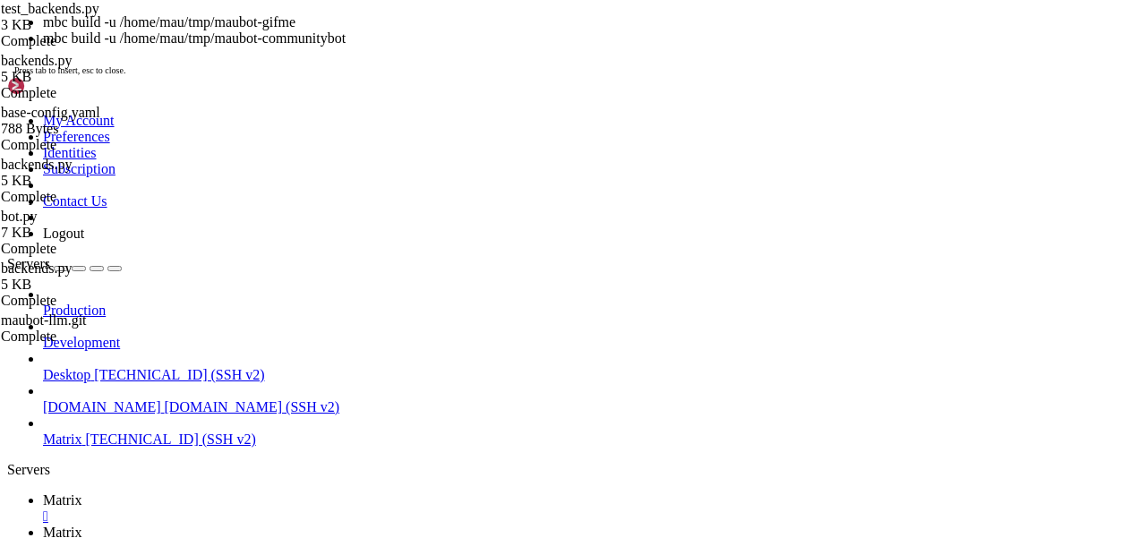
click at [82, 525] on span "Matrix" at bounding box center [62, 532] width 39 height 15
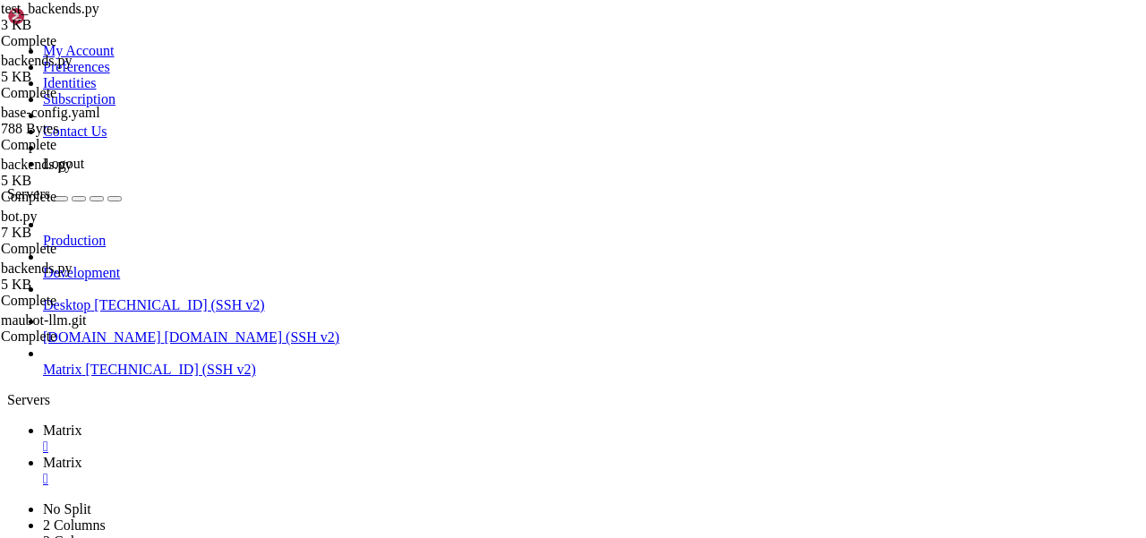
drag, startPoint x: 449, startPoint y: 62, endPoint x: 386, endPoint y: 62, distance: 63.6
click at [82, 423] on span "Matrix" at bounding box center [62, 430] width 39 height 15
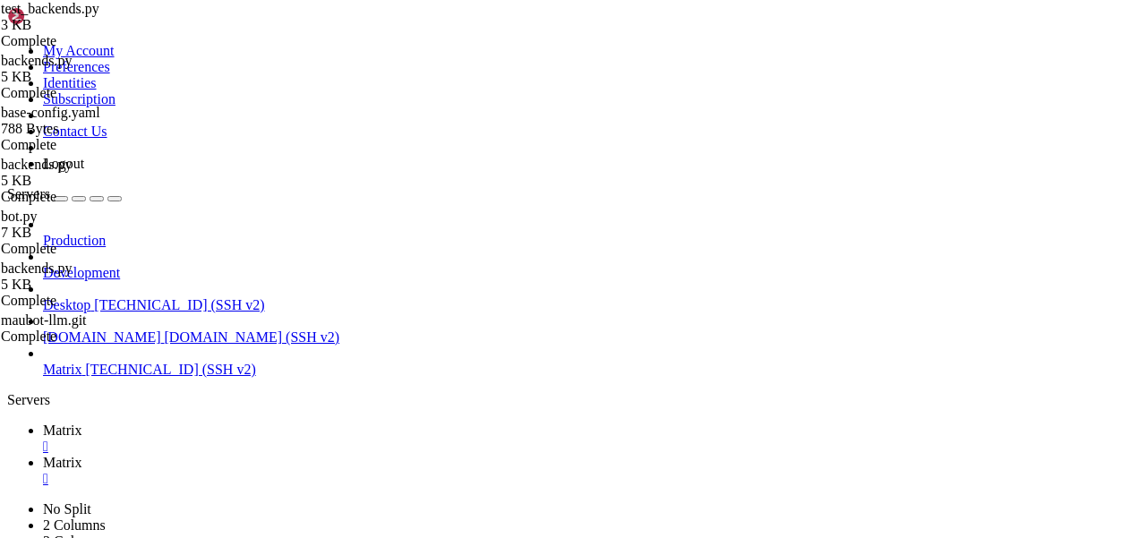
click at [82, 455] on span "Matrix" at bounding box center [62, 462] width 39 height 15
type input "/home/mau/tmp/maubot-llm/maubot_llm"
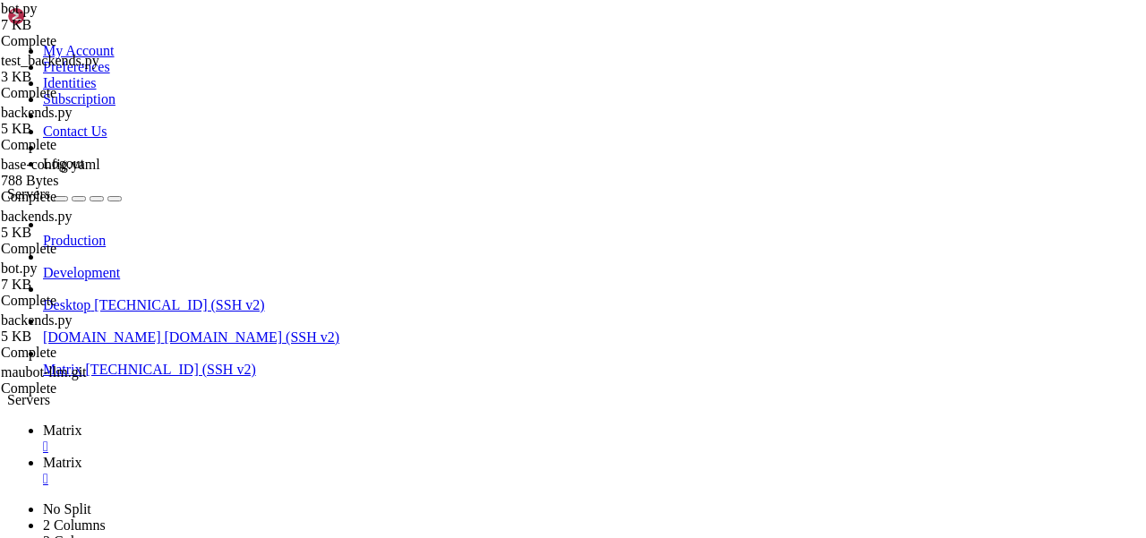
scroll to position [1457, 0]
type textarea "await db.append_context(self.database, [DOMAIN_NAME]_id, [DOMAIN_NAME]["role"],…"
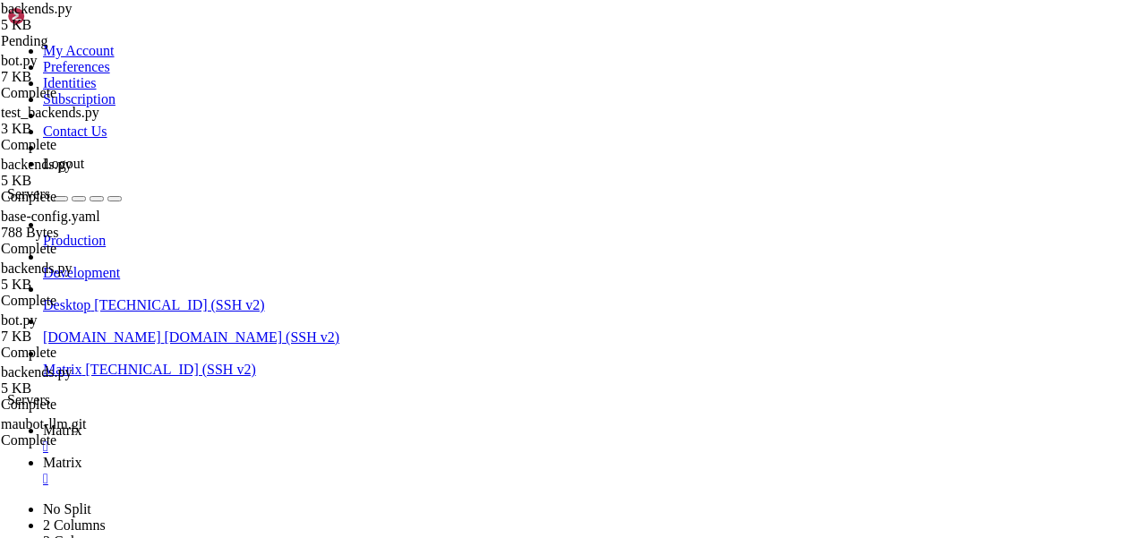
drag, startPoint x: 634, startPoint y: 433, endPoint x: 598, endPoint y: 433, distance: 35.8
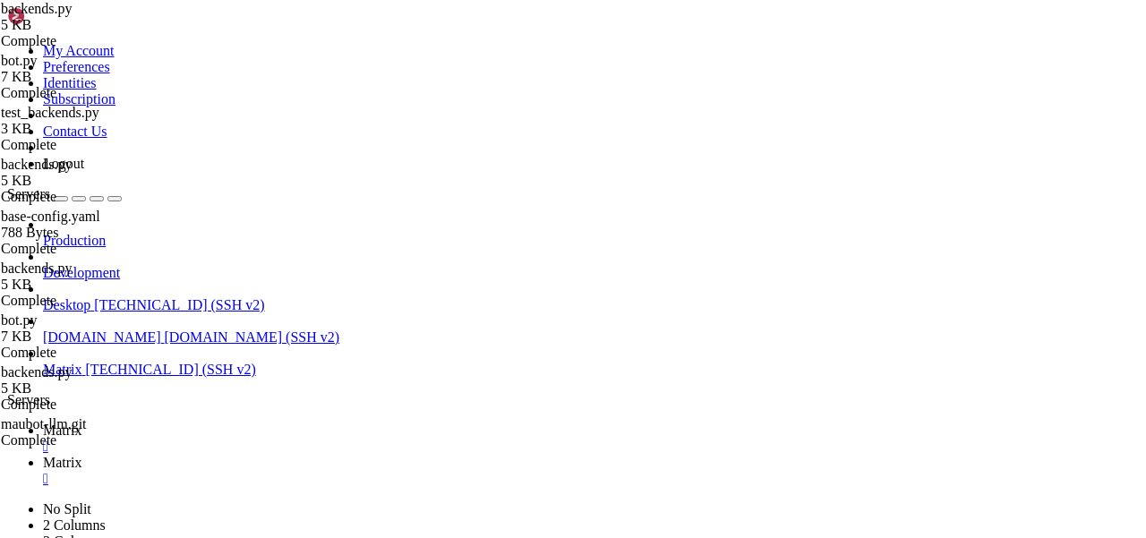
scroll to position [0, 20]
drag, startPoint x: 488, startPoint y: 278, endPoint x: 430, endPoint y: 278, distance: 58.2
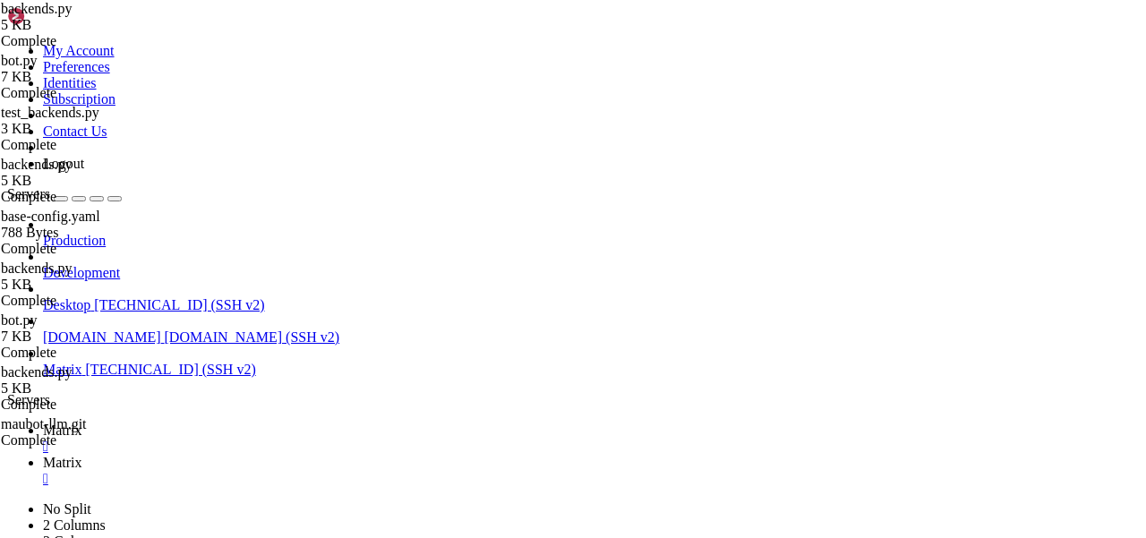
paste textarea "chat/completion"
type textarea "url = f"{self.base_url}/v1/chat/completions""
click at [275, 423] on link "Matrix " at bounding box center [591, 439] width 1096 height 32
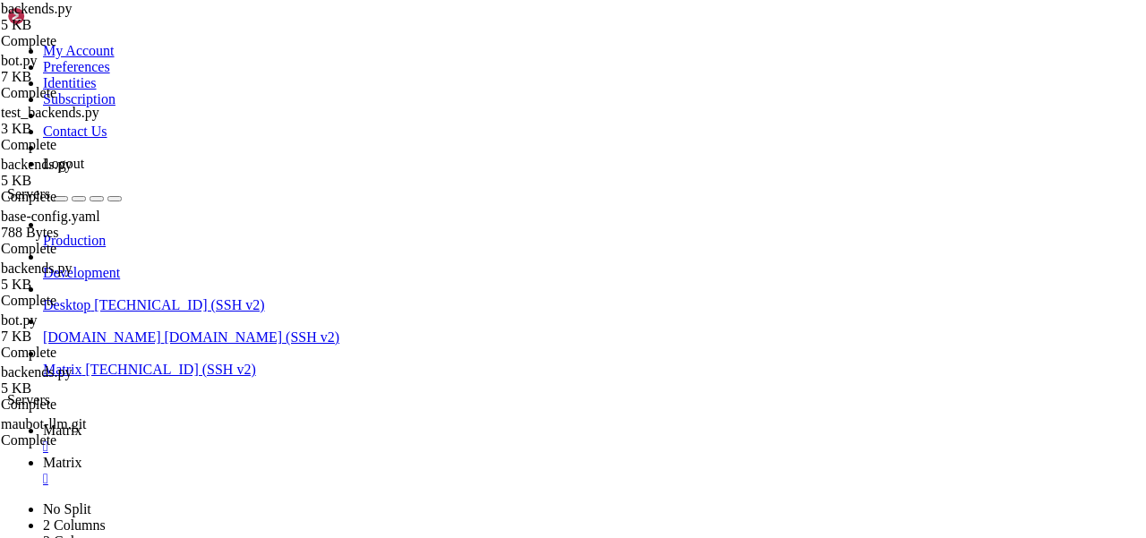
scroll to position [593, 0]
